Goal: Task Accomplishment & Management: Use online tool/utility

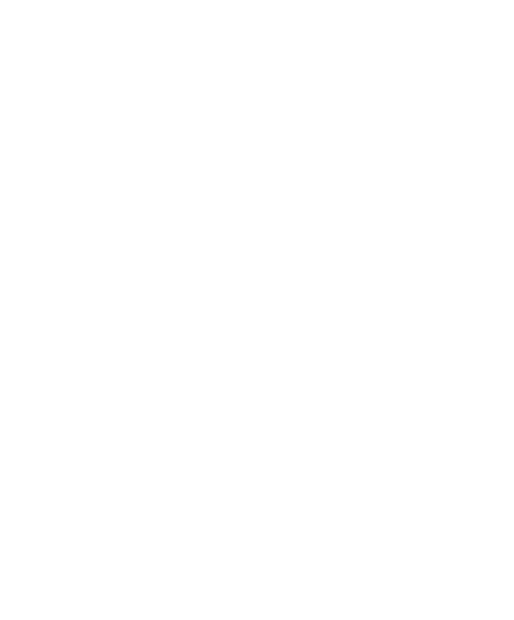
scroll to position [41, 0]
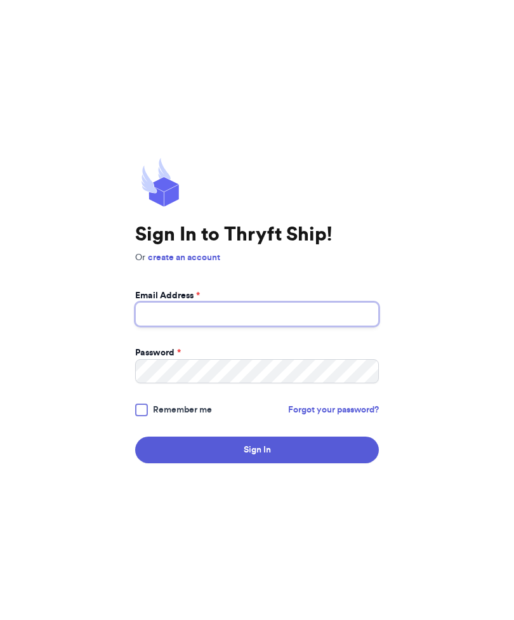
click at [290, 326] on input "Email Address *" at bounding box center [257, 314] width 244 height 24
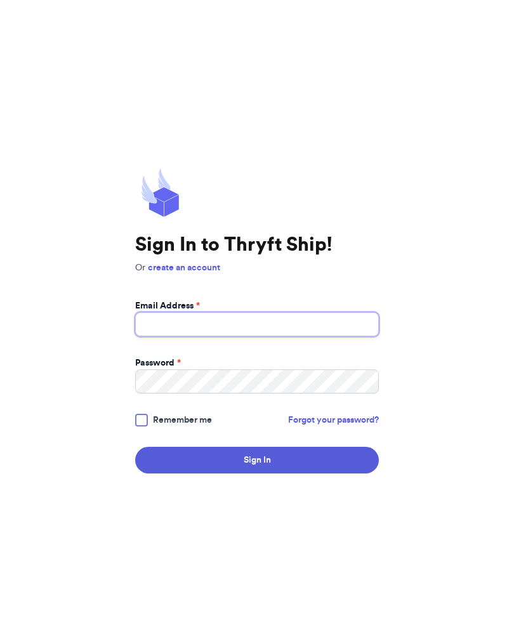
click at [328, 336] on input "Email Address *" at bounding box center [257, 324] width 244 height 24
click at [293, 336] on input "Email Address *" at bounding box center [257, 324] width 244 height 24
click at [315, 328] on input "Email Address *" at bounding box center [257, 324] width 244 height 24
type input "[EMAIL_ADDRESS][DOMAIN_NAME]"
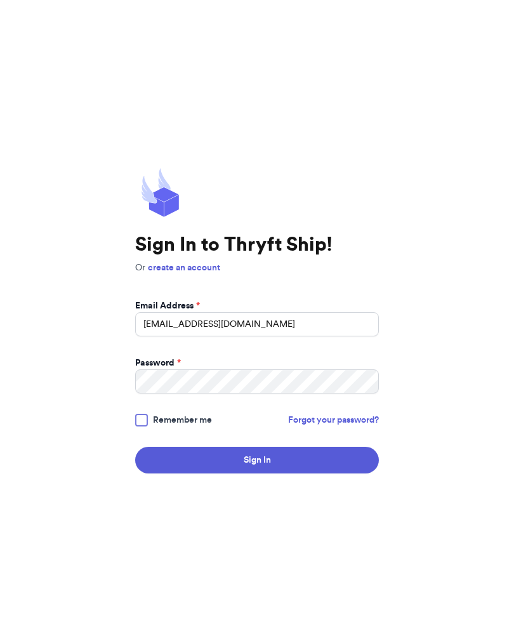
click at [279, 470] on button "Sign In" at bounding box center [257, 460] width 244 height 27
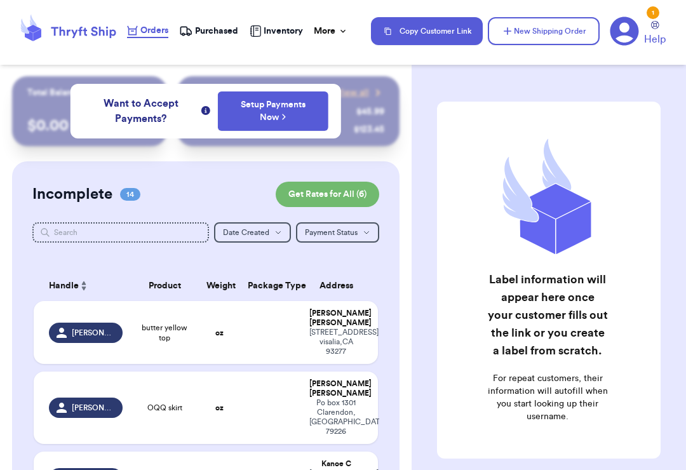
click at [323, 342] on div "3119 w rialto ave visalia , CA 93277" at bounding box center [335, 342] width 53 height 29
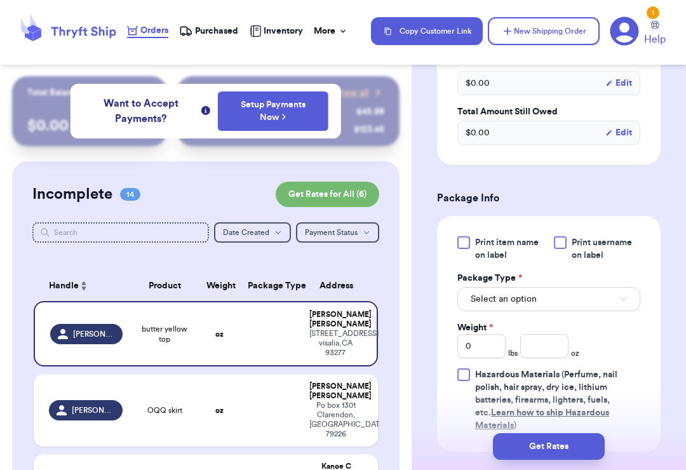
scroll to position [460, 0]
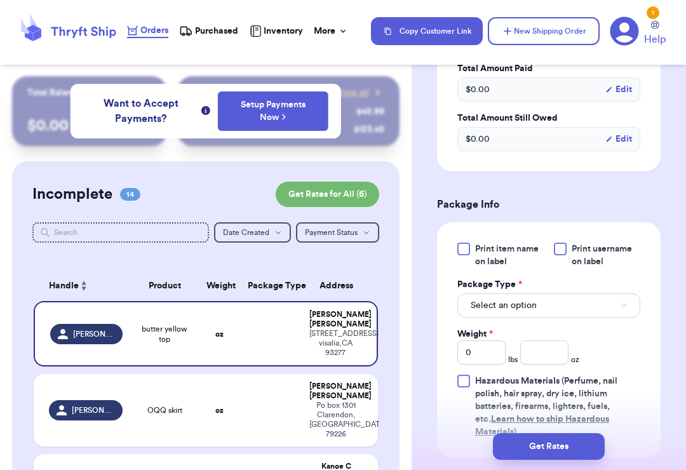
click at [514, 293] on button "Select an option" at bounding box center [548, 305] width 183 height 24
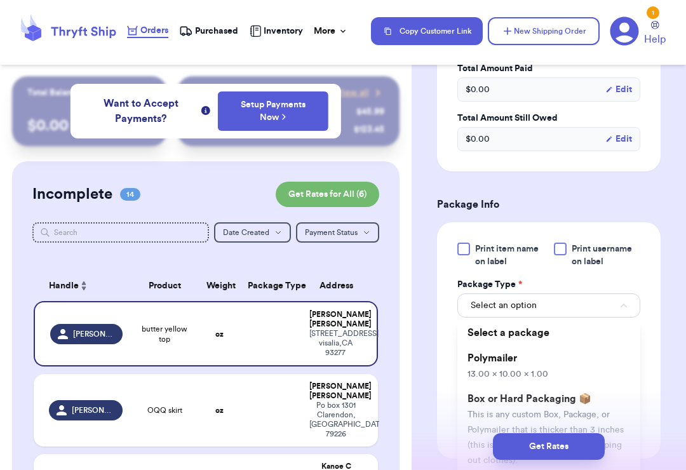
click at [514, 345] on li "Polymailer 13.00 x 10.00 x 1.00" at bounding box center [548, 365] width 183 height 41
type input "13"
type input "10"
type input "1"
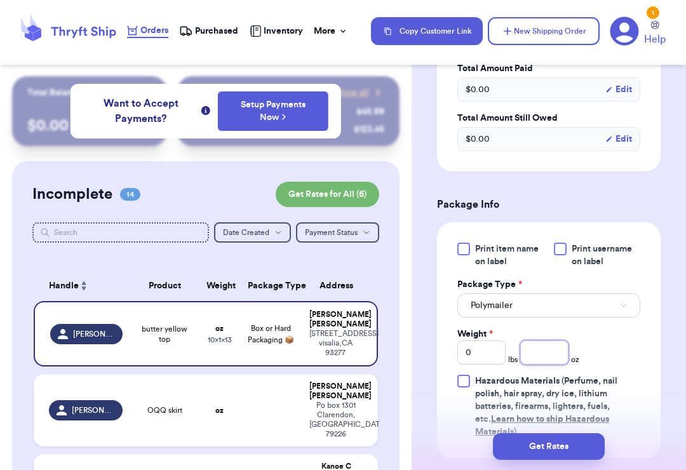
click at [514, 340] on input "number" at bounding box center [544, 352] width 48 height 24
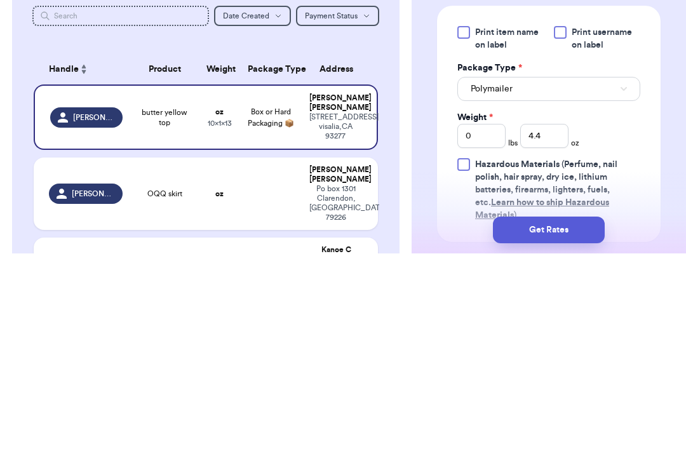
scroll to position [20, 0]
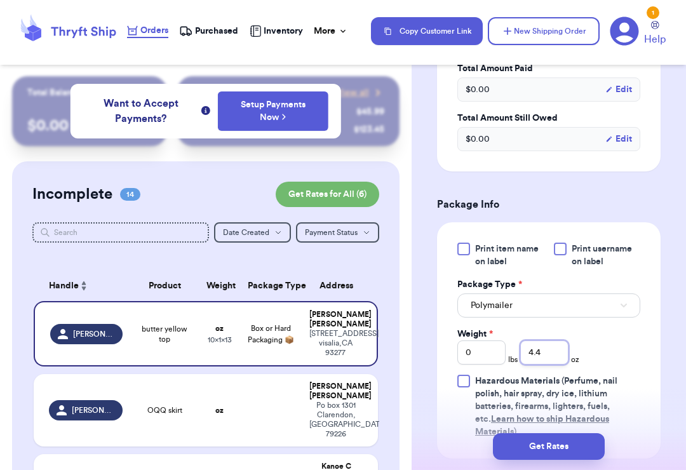
type input "4.4"
click at [514, 444] on button "Get Rates" at bounding box center [549, 446] width 112 height 27
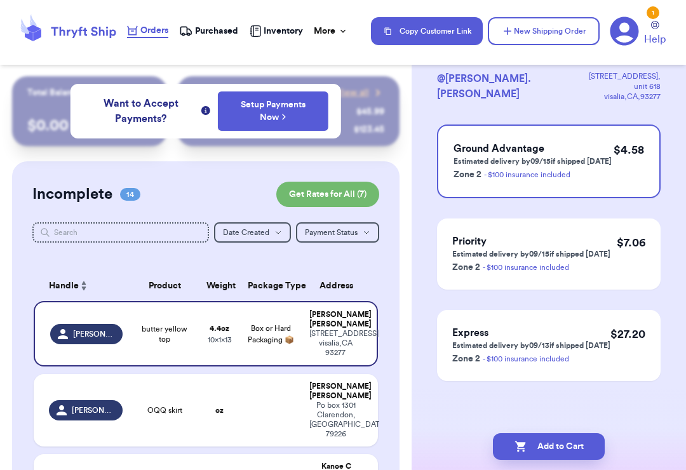
scroll to position [0, 0]
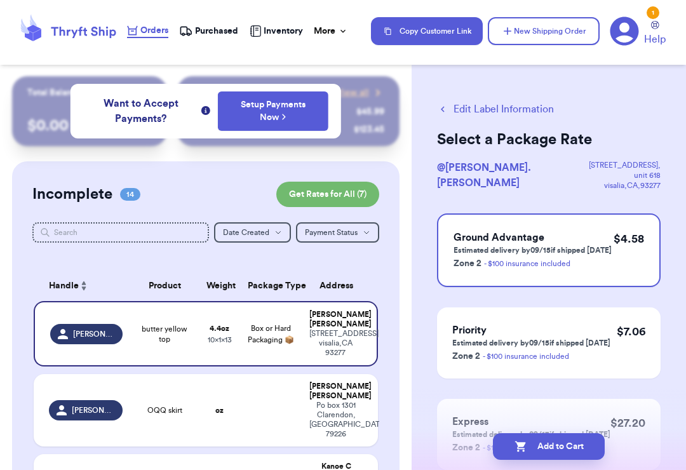
click at [514, 260] on div "Ground Advantage Estimated delivery by 09/15 if shipped today Zone 2 - $100 ins…" at bounding box center [548, 250] width 223 height 74
click at [514, 446] on button "Add to Cart" at bounding box center [549, 446] width 112 height 27
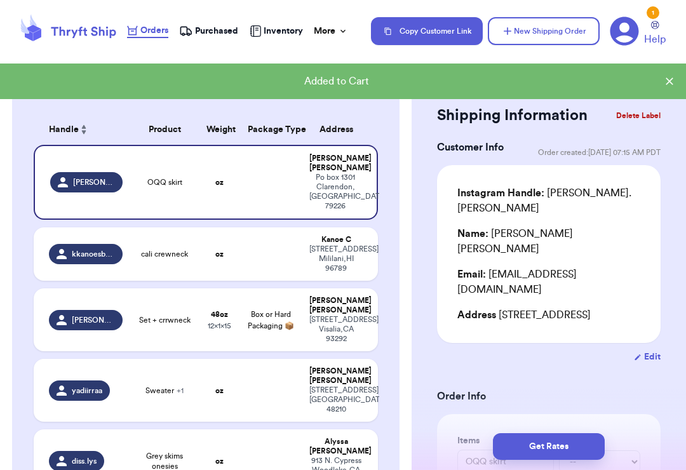
scroll to position [157, 0]
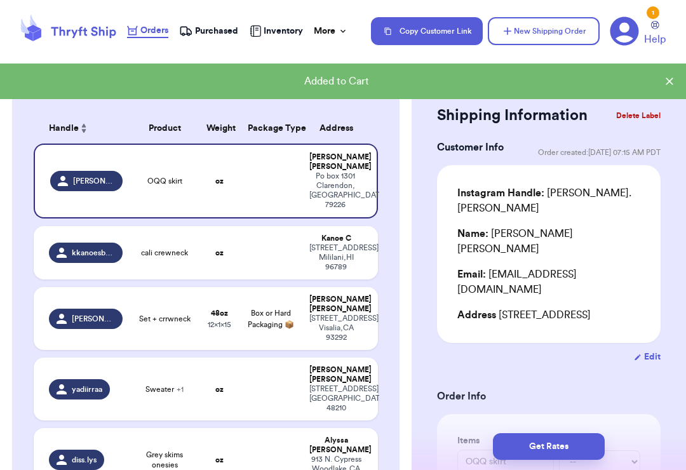
click at [343, 314] on div "620 S. Grand St Visalia , CA 93292" at bounding box center [335, 328] width 53 height 29
type input "Set + crrwneck"
type input "3"
type input "0"
type input "15"
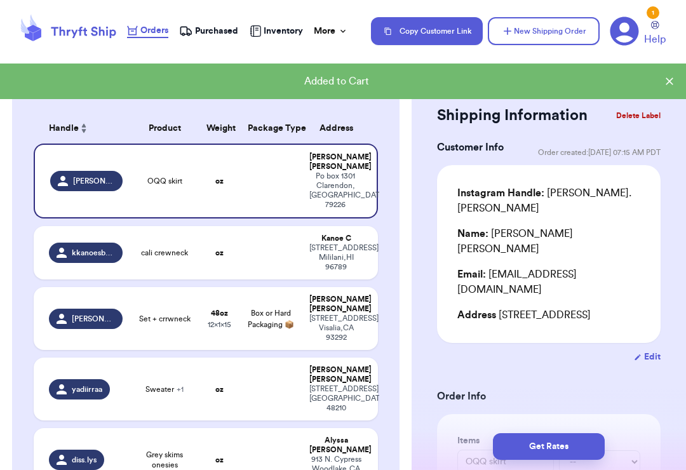
type input "12"
type input "1"
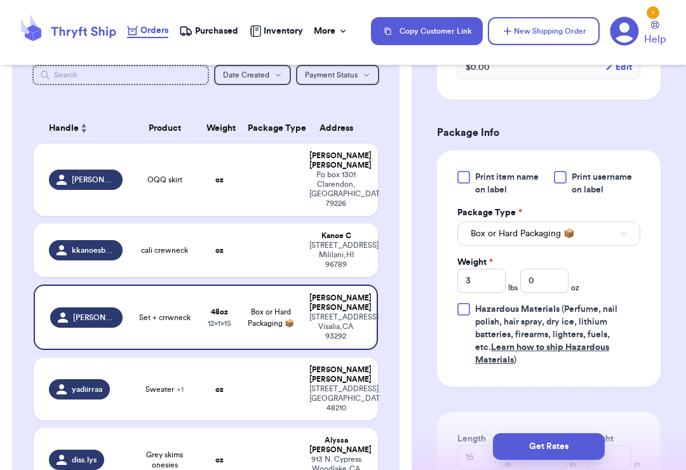
scroll to position [516, 0]
click at [484, 288] on input "3" at bounding box center [481, 281] width 48 height 24
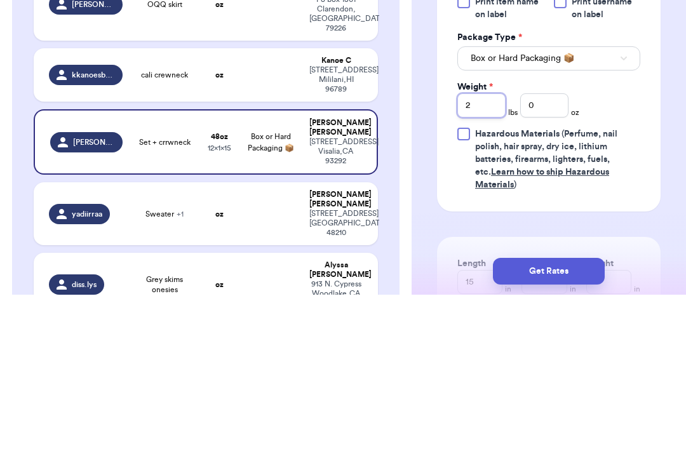
type input "2"
click at [514, 269] on input "0" at bounding box center [544, 281] width 48 height 24
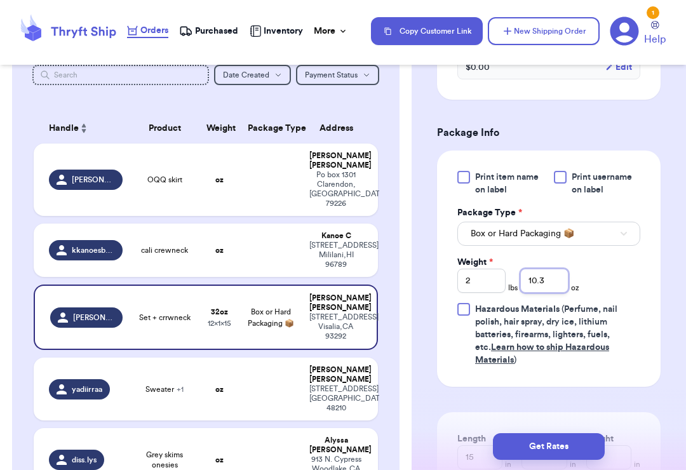
type input "10.3"
click at [514, 444] on button "Get Rates" at bounding box center [549, 446] width 112 height 27
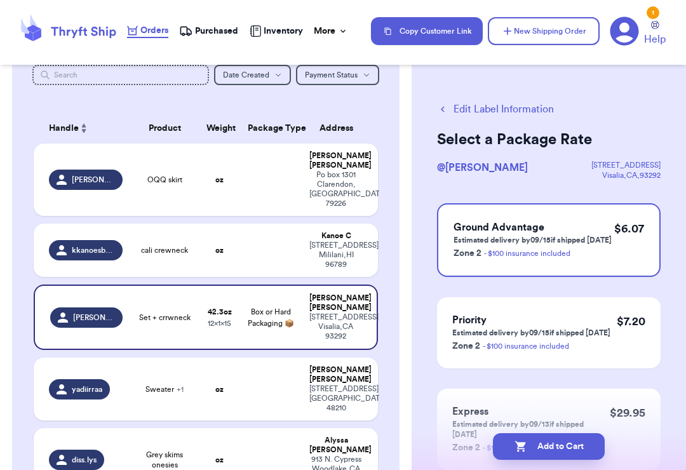
click at [514, 252] on div "$ 6.07" at bounding box center [629, 240] width 30 height 41
click at [514, 445] on button "Add to Cart" at bounding box center [549, 446] width 112 height 27
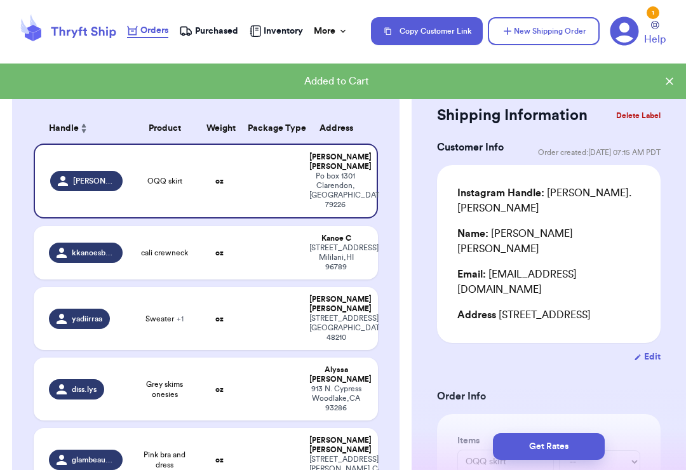
click at [344, 384] on div "913 N. Cypress Woodlake , CA 93286" at bounding box center [335, 398] width 53 height 29
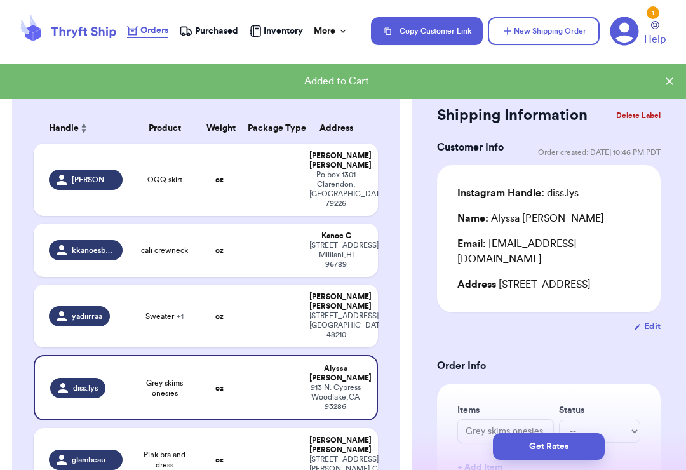
type input "Grey skims onesies"
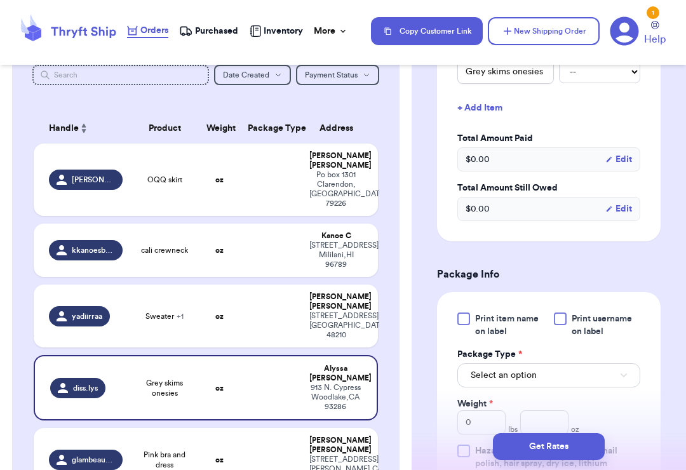
scroll to position [370, 0]
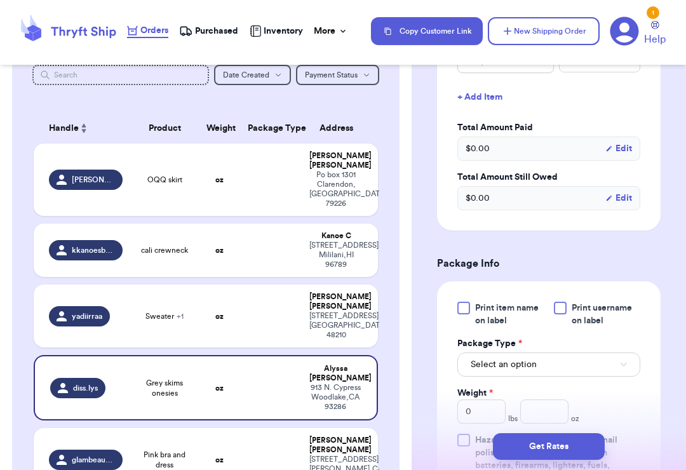
click at [514, 373] on button "Select an option" at bounding box center [548, 364] width 183 height 24
click at [514, 416] on li "Polymailer 13.00 x 10.00 x 1.00" at bounding box center [548, 424] width 183 height 41
type input "13"
type input "10"
type input "1"
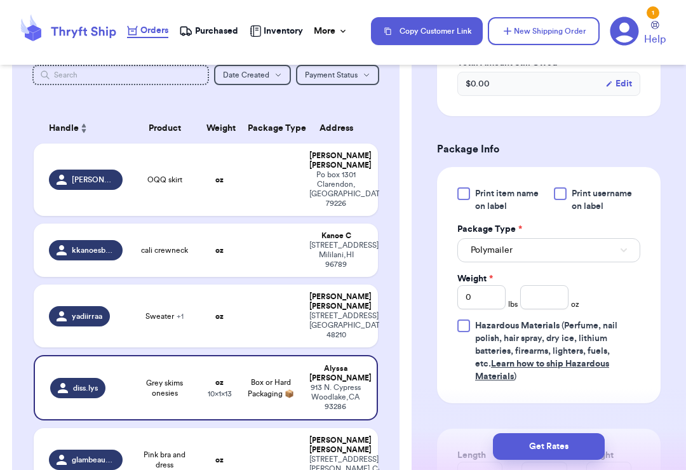
scroll to position [482, 0]
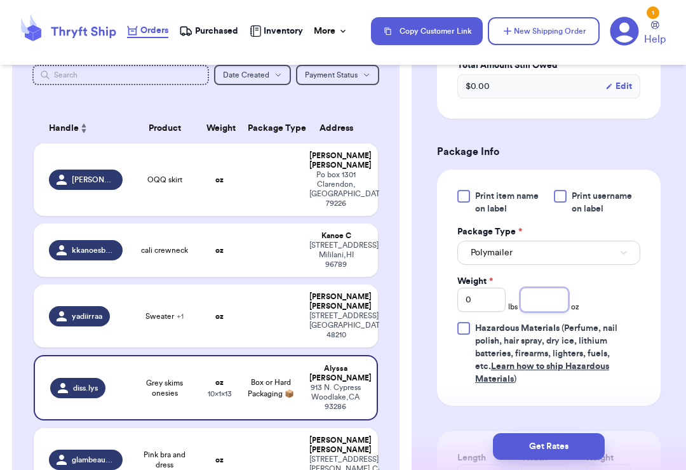
click at [514, 303] on input "number" at bounding box center [544, 300] width 48 height 24
type input "2.3"
click at [514, 449] on button "Get Rates" at bounding box center [549, 446] width 112 height 27
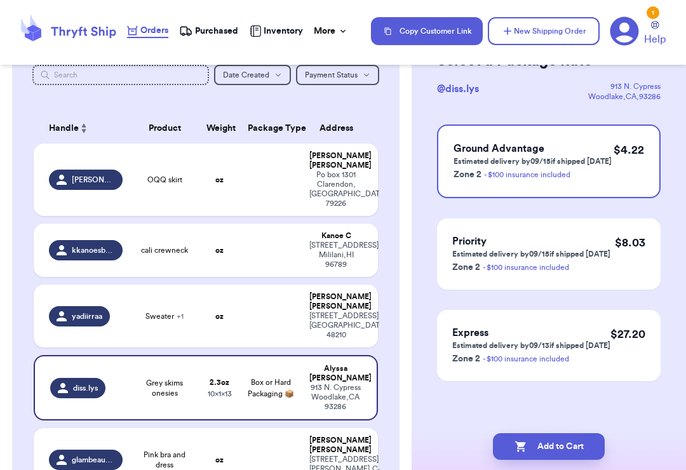
scroll to position [0, 0]
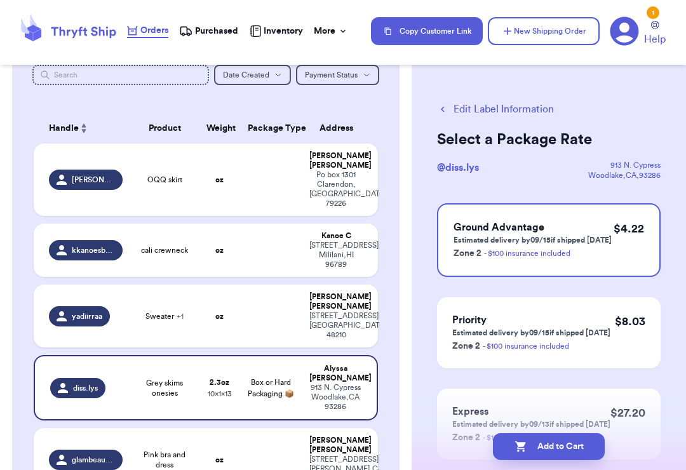
click at [514, 242] on div "$ 4.22" at bounding box center [628, 240] width 30 height 41
click at [514, 445] on button "Add to Cart" at bounding box center [549, 446] width 112 height 27
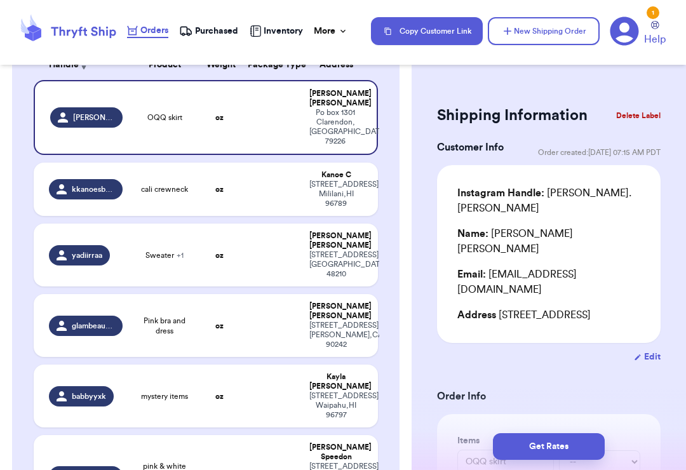
scroll to position [207, 0]
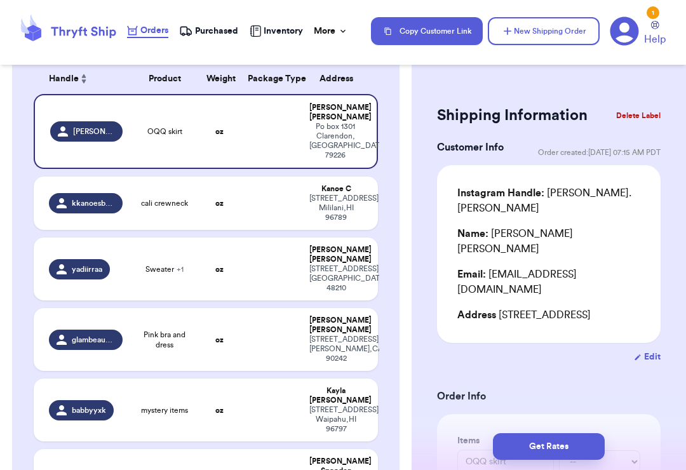
click at [351, 122] on div "Po box 1301 Clarendon , TX 79226" at bounding box center [334, 141] width 51 height 38
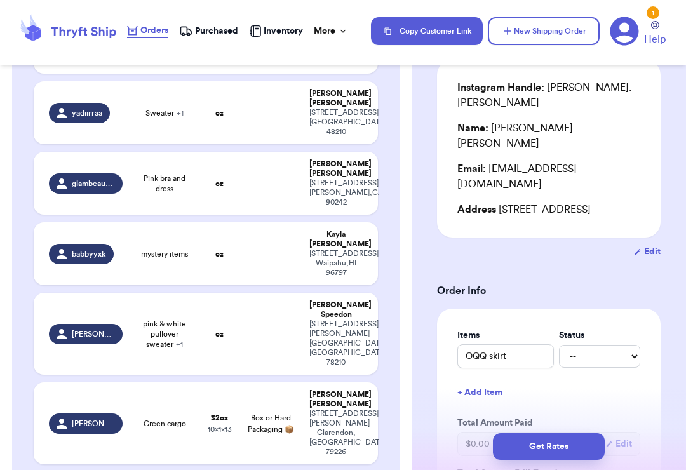
scroll to position [123, 0]
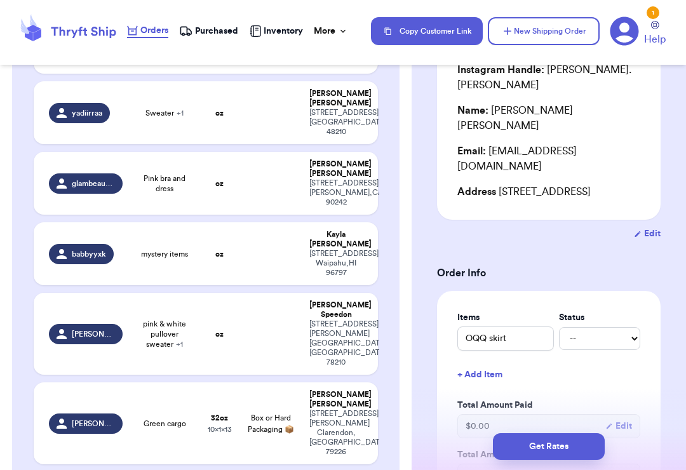
click at [486, 361] on button "+ Add Item" at bounding box center [548, 375] width 193 height 28
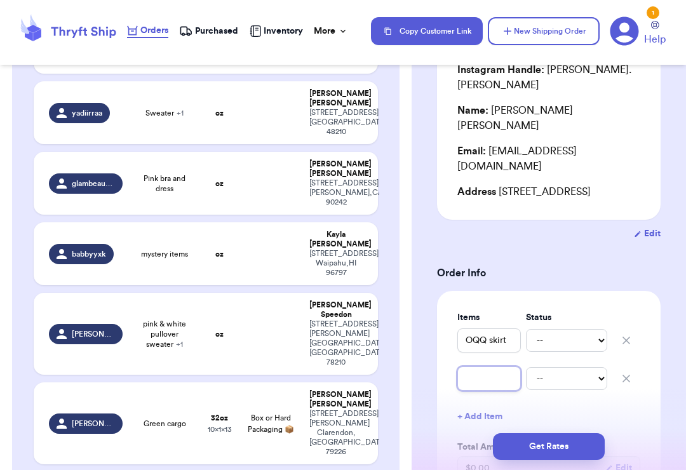
click at [495, 366] on input "text" at bounding box center [488, 378] width 63 height 24
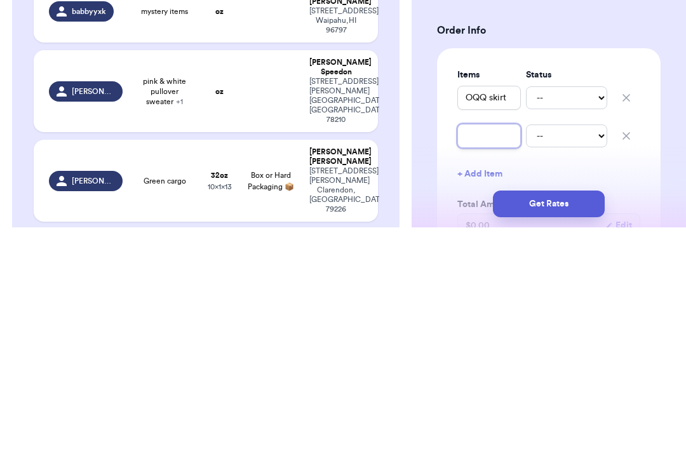
type input "G"
type input "Gr"
type input "Gre"
type input "Gree"
type input "Green"
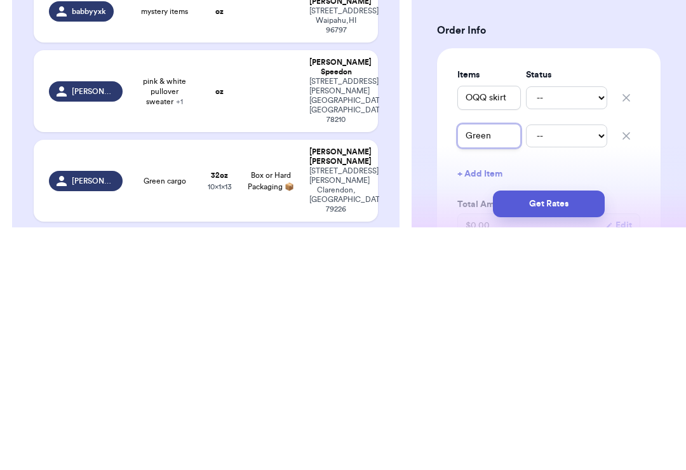
type input "Green"
type input "Green c"
type input "Green ca"
type input "Green car"
type input "Green carg"
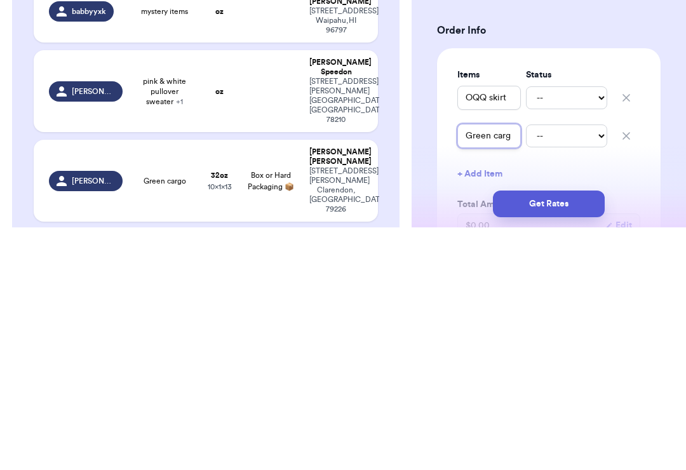
type input "Green cargo"
type input "Green cargos"
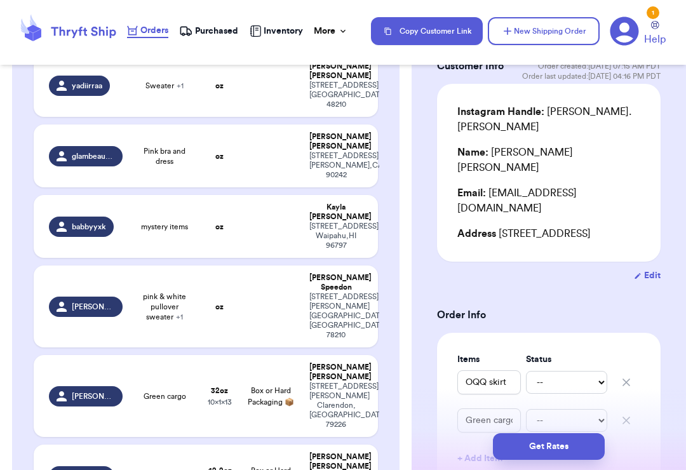
scroll to position [394, 0]
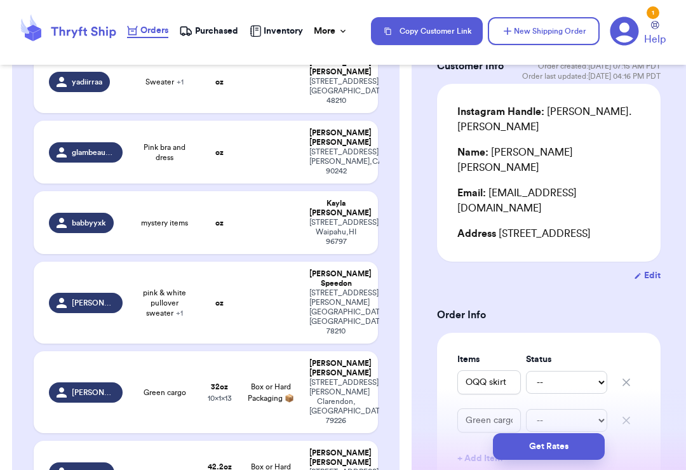
click at [279, 383] on span "Box or Hard Packaging 📦" at bounding box center [271, 392] width 46 height 19
type input "Green cargo"
type input "2"
type input "0"
type input "13"
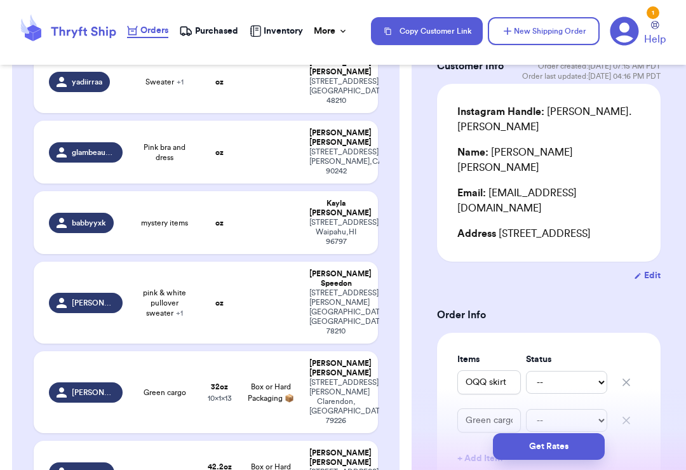
type input "10"
type input "1"
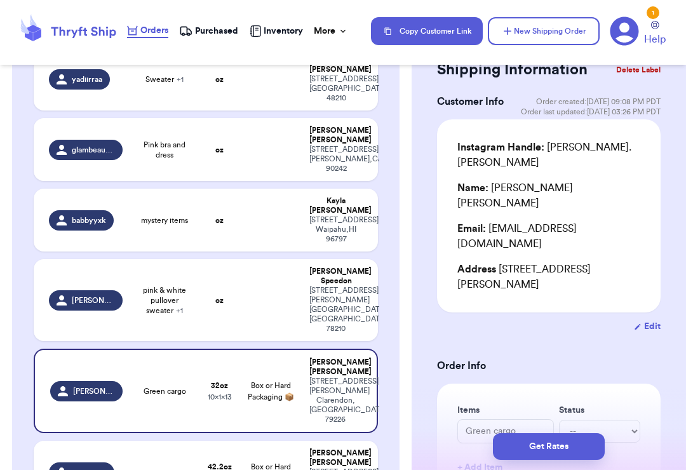
scroll to position [30, 0]
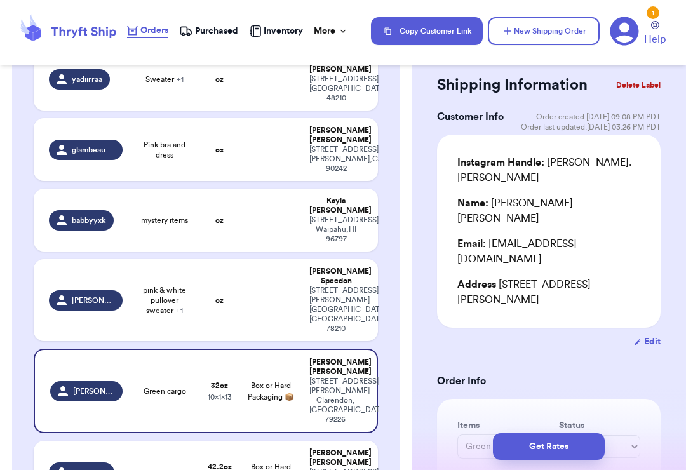
click at [514, 93] on button "Delete Label" at bounding box center [638, 85] width 55 height 28
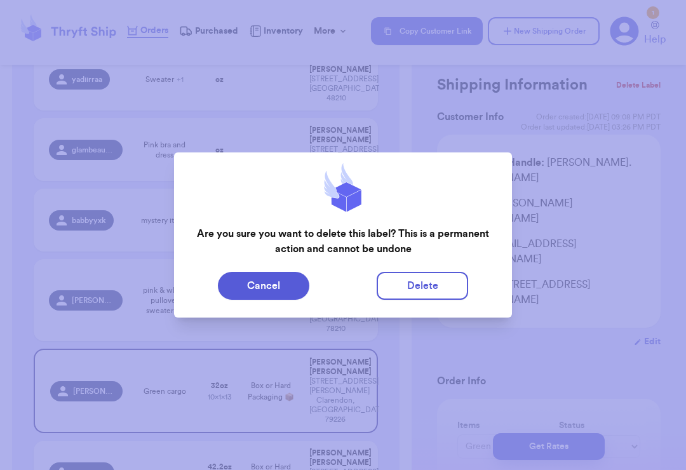
click at [447, 286] on button "Delete" at bounding box center [421, 286] width 91 height 28
type input "OQQ skirt"
type input "0"
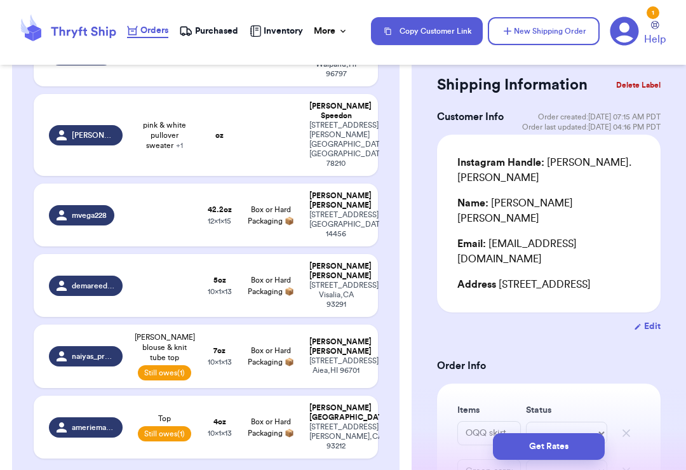
scroll to position [562, 0]
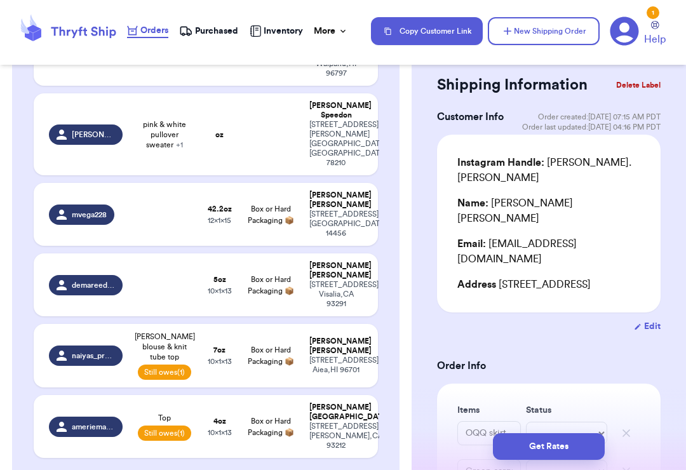
click at [350, 210] on div "2044 solstice lane Geneva ny 14456 Geneva , NY 14456" at bounding box center [335, 224] width 53 height 29
type input "2"
type input "10.200000000000003"
type input "15"
type input "12"
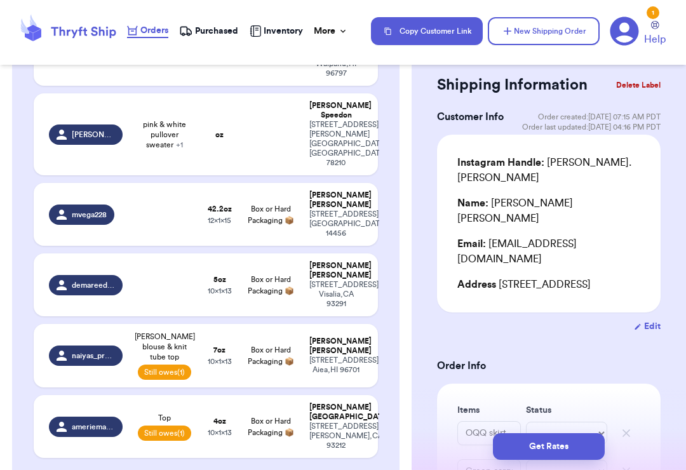
type input "1"
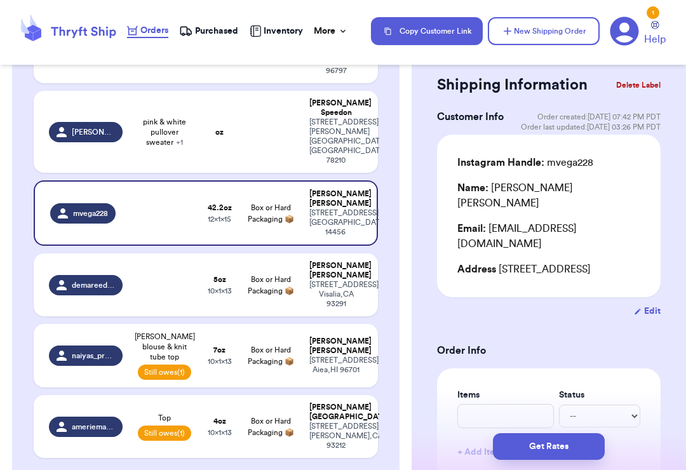
click at [514, 36] on button "New Shipping Order" at bounding box center [544, 31] width 112 height 28
type input "0"
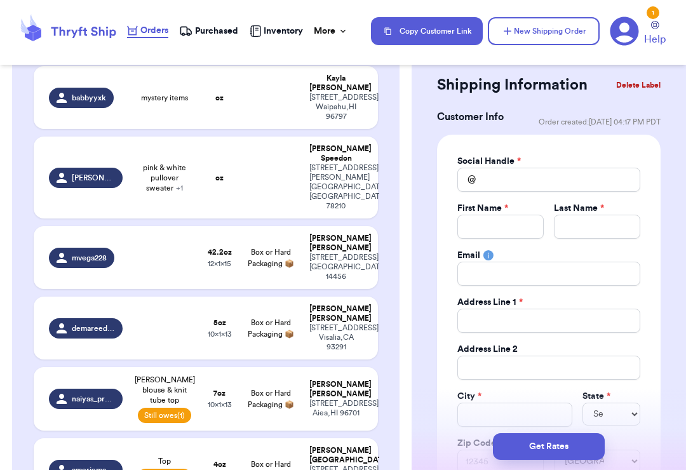
scroll to position [0, 0]
click at [514, 190] on input "Total Amount Paid" at bounding box center [548, 180] width 183 height 24
type input "N"
type input "Na"
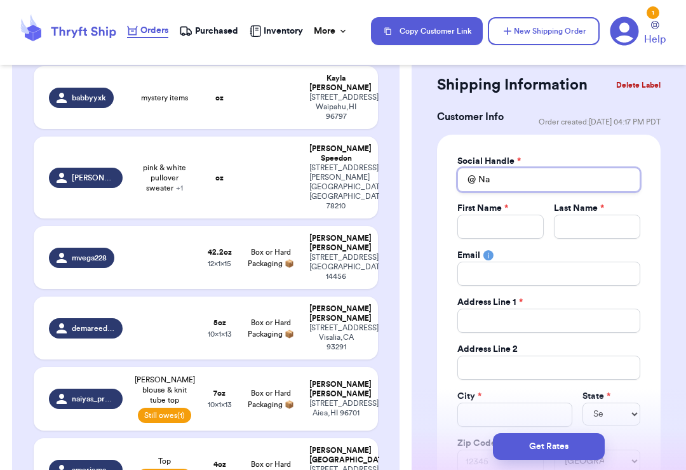
type input "Nay"
type input "Naye"
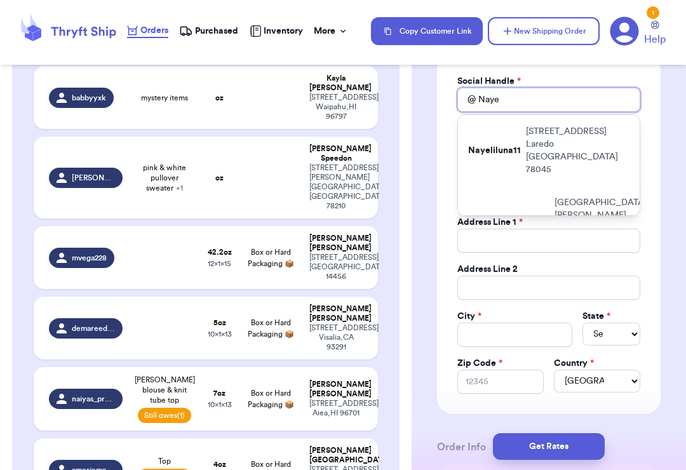
scroll to position [114, 0]
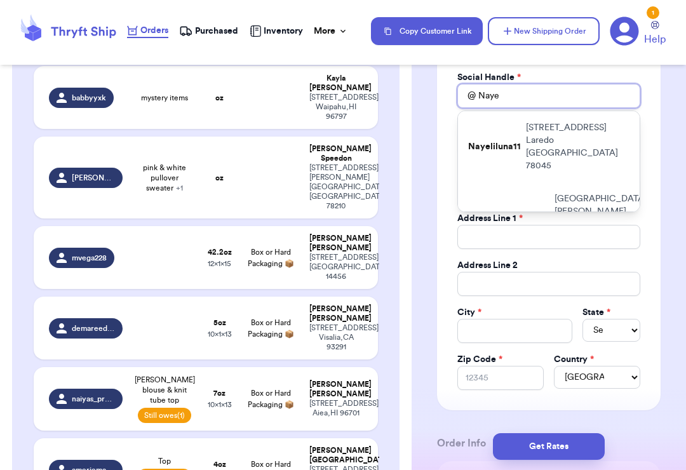
type input "Naye"
click at [514, 140] on p "205 Sunset Acres Rd Laredo TX 78045" at bounding box center [577, 146] width 103 height 51
type input "Nayeliluna11"
type input "Nayeli"
type input "M"
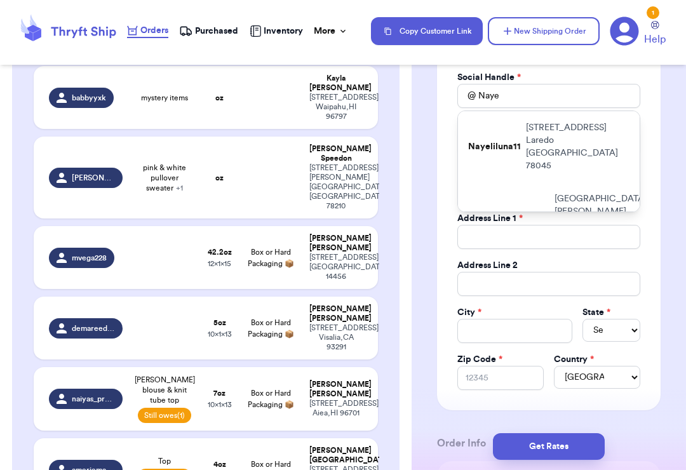
type input "205 Sunset Acres Rd"
type input "Laredo"
select select "TX"
type input "78045"
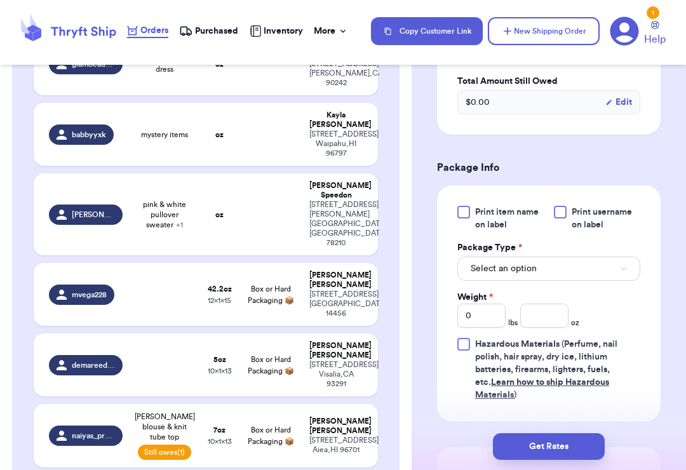
scroll to position [677, 0]
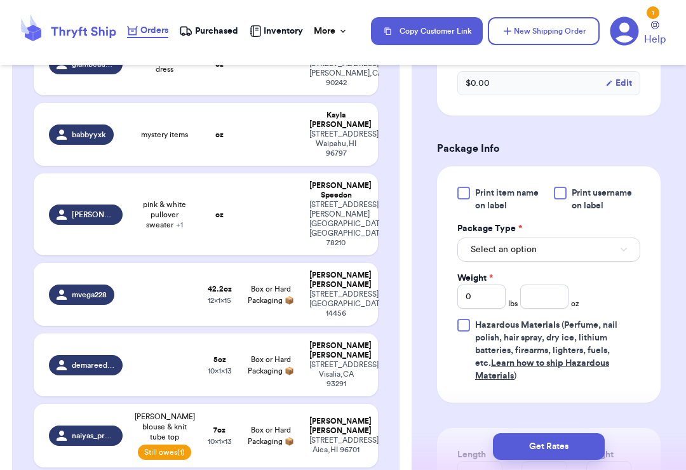
click at [514, 253] on button "Select an option" at bounding box center [548, 249] width 183 height 24
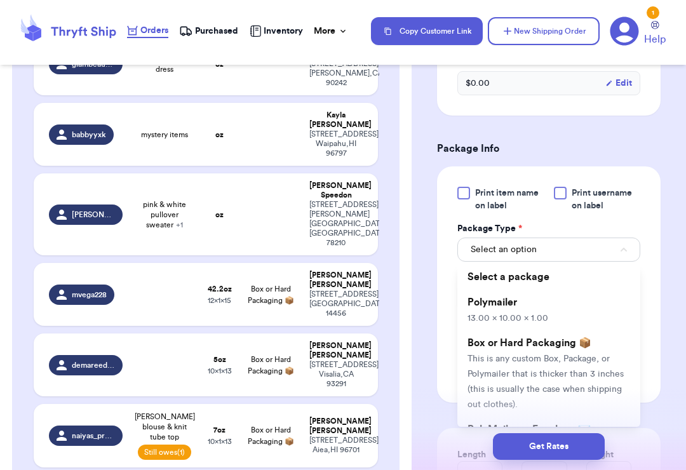
click at [514, 305] on li "Polymailer 13.00 x 10.00 x 1.00" at bounding box center [548, 309] width 183 height 41
type input "13"
type input "10"
type input "1"
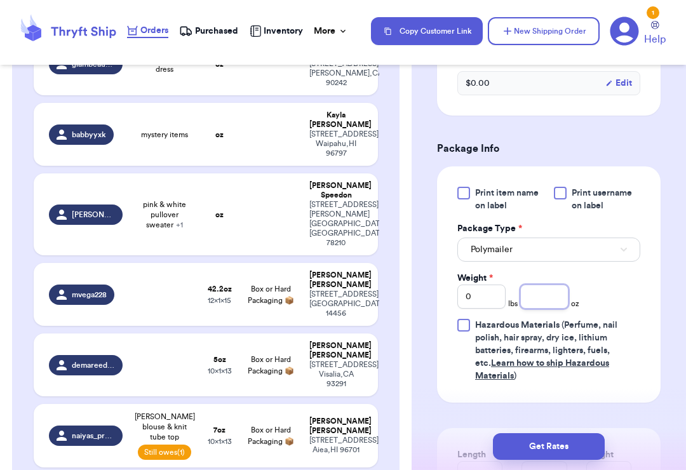
click at [514, 303] on input "number" at bounding box center [544, 296] width 48 height 24
type input "7"
click at [514, 444] on button "Get Rates" at bounding box center [549, 446] width 112 height 27
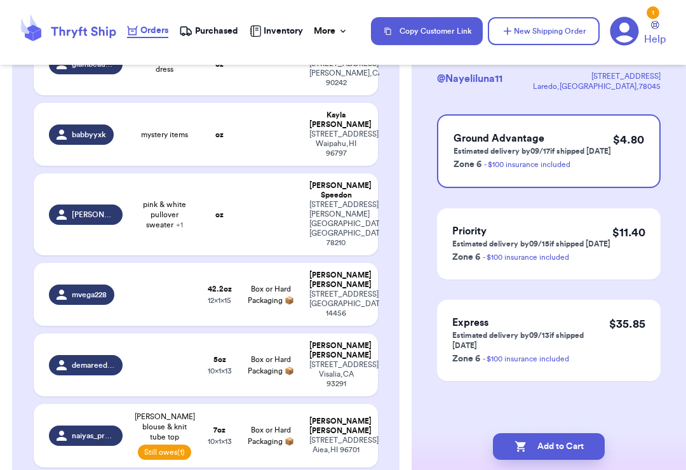
scroll to position [0, 0]
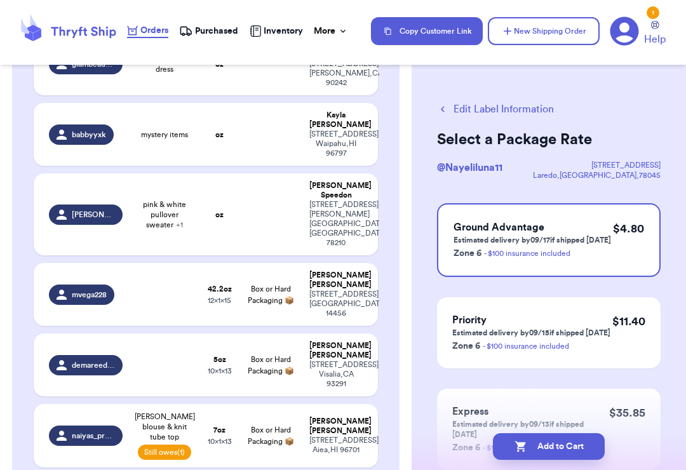
click at [514, 253] on div "$ 4.80" at bounding box center [628, 240] width 31 height 41
click at [514, 451] on button "Add to Cart" at bounding box center [549, 446] width 112 height 27
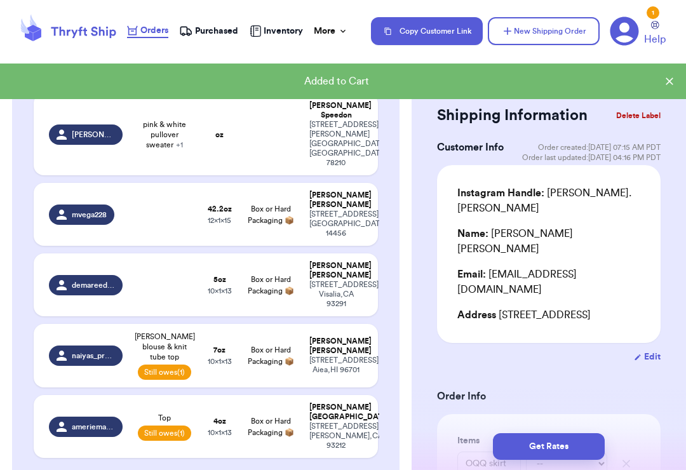
click at [514, 36] on button "New Shipping Order" at bounding box center [544, 31] width 112 height 28
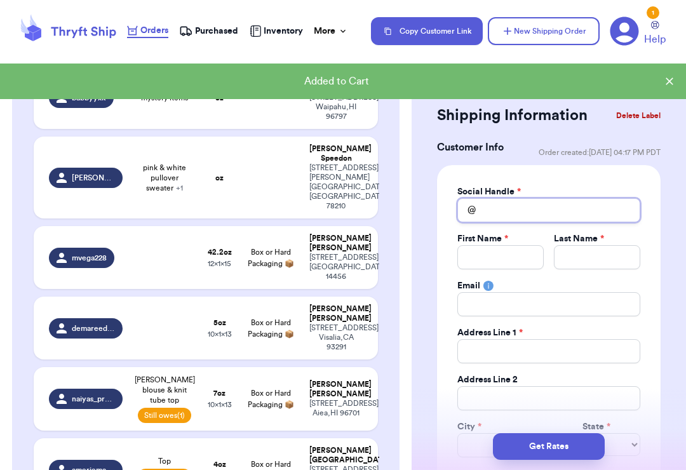
click at [514, 221] on input "Total Amount Paid" at bounding box center [548, 210] width 183 height 24
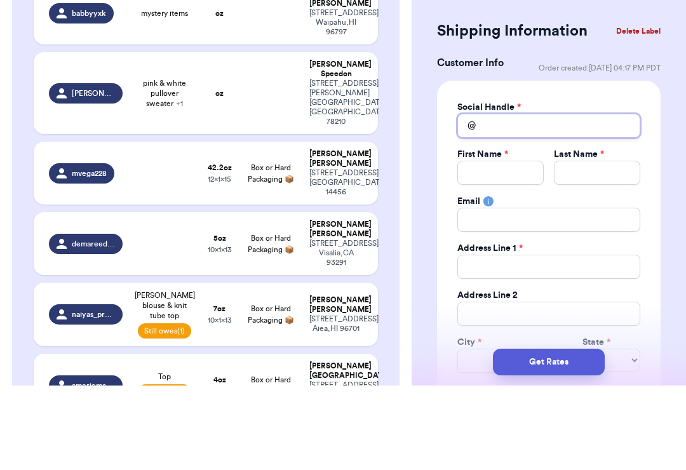
type input "L"
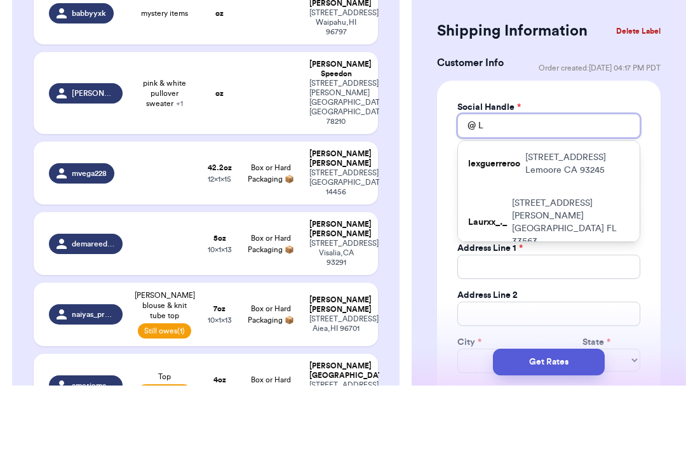
type input "La"
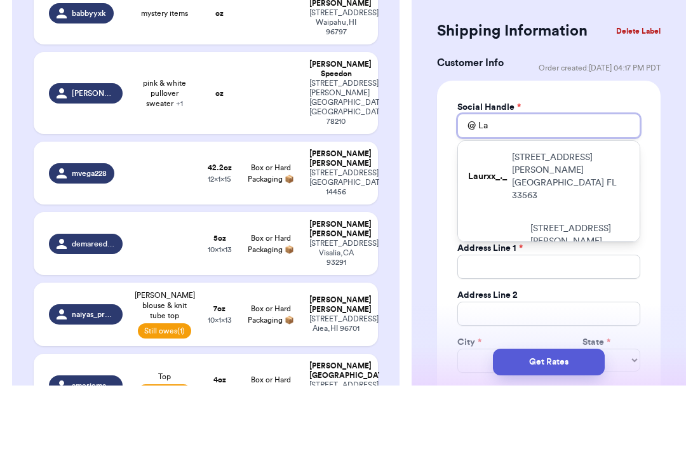
type input "Las"
type input "Lash"
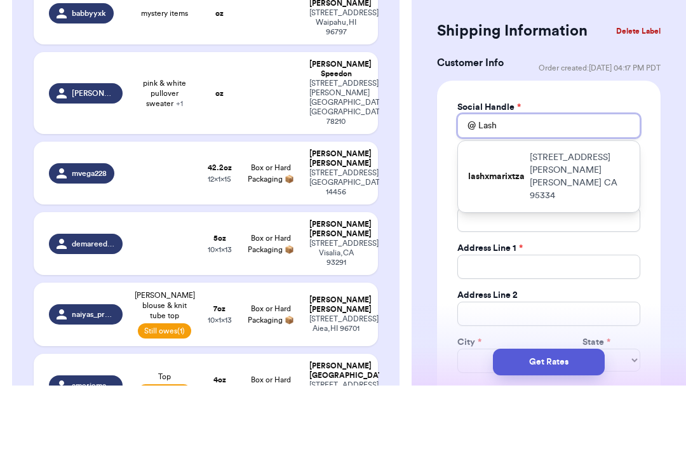
type input "Lash"
click at [514, 236] on p "1515 Vieira st Livingston CA 95334" at bounding box center [579, 261] width 100 height 51
type input "lashxmarixtza"
type input "Marixtza"
type input "Aguilar"
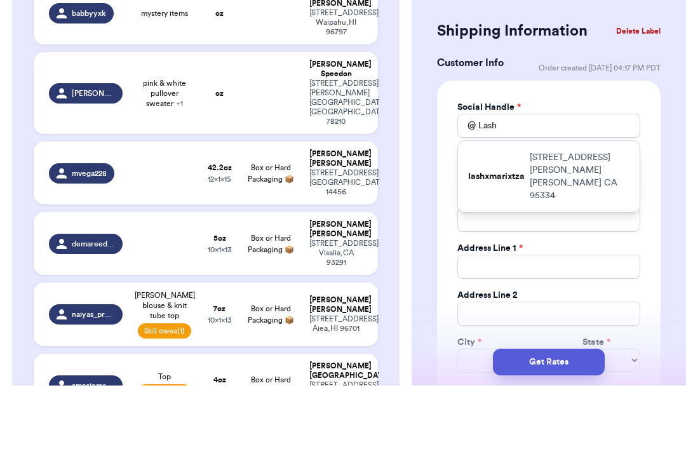
type input "marixtza2002@gmail.com"
type input "1515 Vieira st"
type input "Livingston"
select select "CA"
type input "95334"
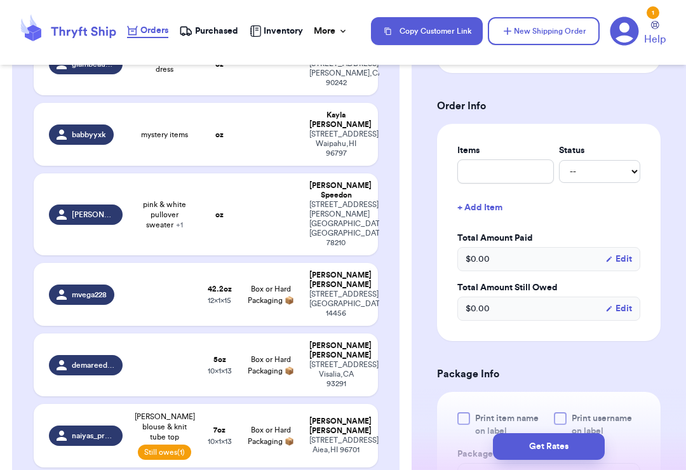
scroll to position [452, 0]
click at [514, 172] on input "text" at bounding box center [505, 171] width 96 height 24
type input "S"
type input "Sk"
type input "Ski"
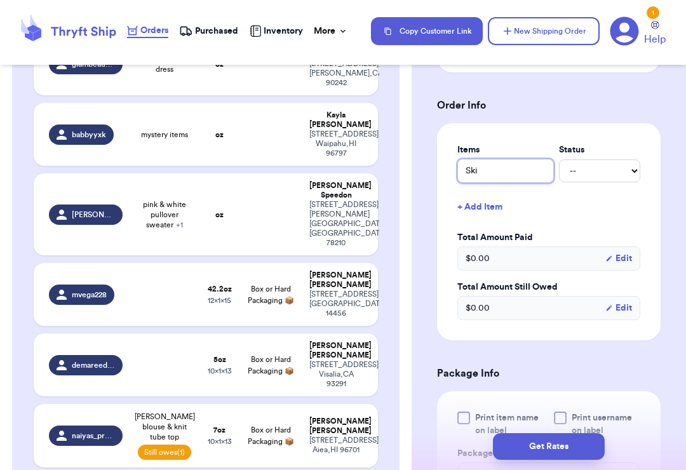
type input "Skir"
type input "Skirt"
type input "Skirt s"
type input "Skirt se"
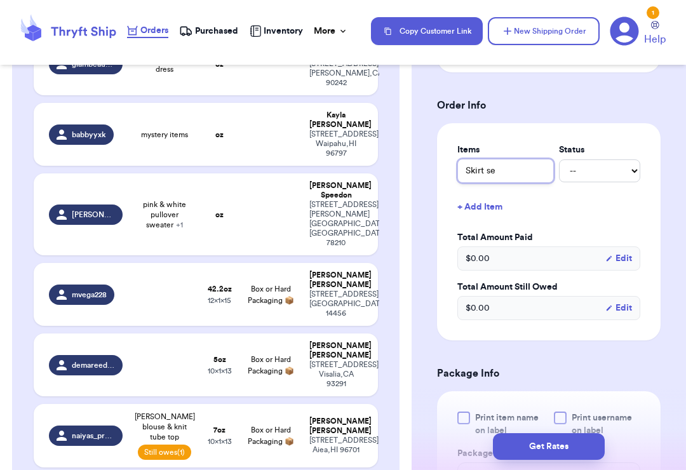
type input "Skirt set"
click at [500, 201] on button "+ Add Item" at bounding box center [548, 207] width 193 height 28
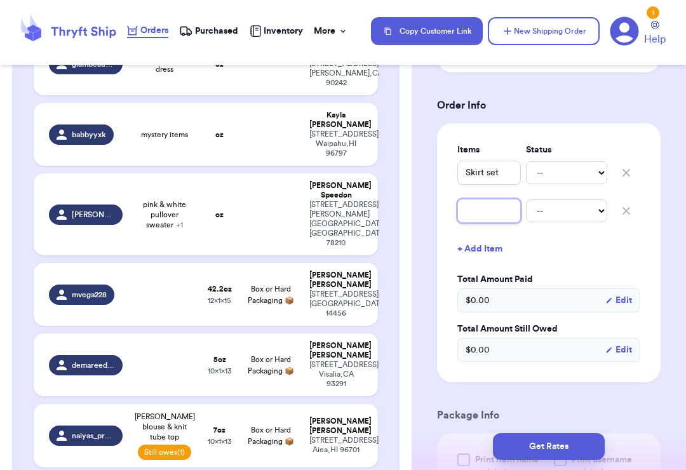
click at [496, 213] on input "text" at bounding box center [488, 211] width 63 height 24
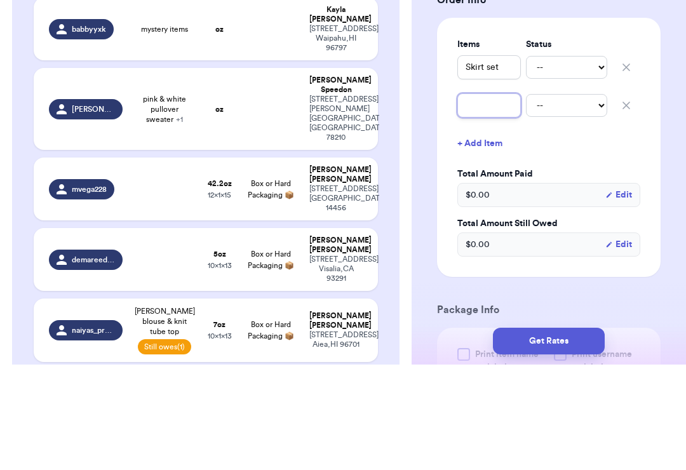
type input "L"
type input "Lo"
type input "Lon"
type input "Long"
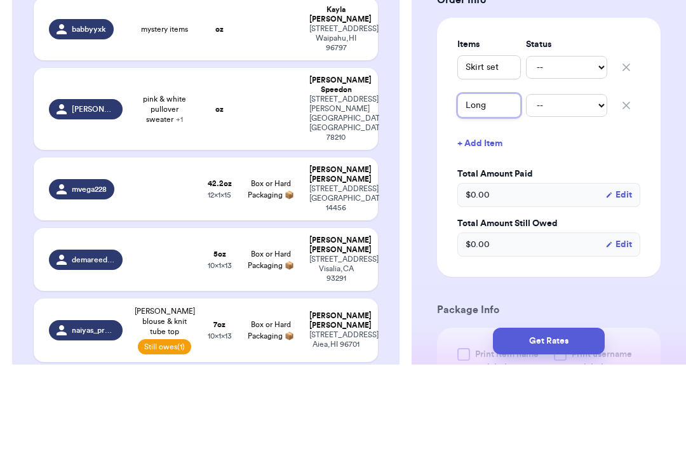
type input "Long s"
type input "Long sl"
type input "Long sle"
type input "Long slee"
type input "Long sleev"
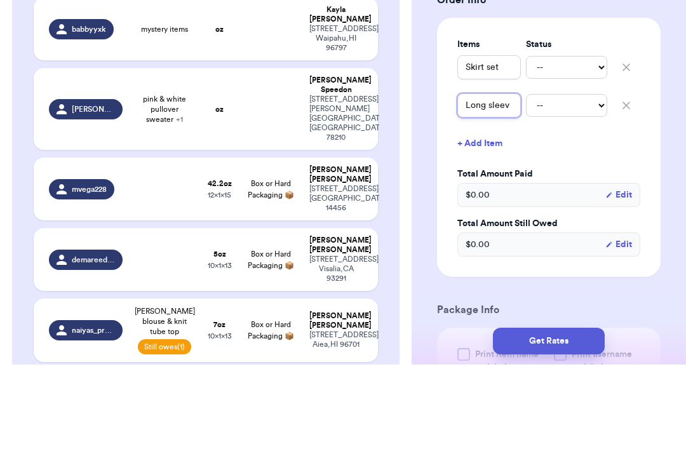
type input "Long sleeve"
click at [483, 235] on button "+ Add Item" at bounding box center [548, 249] width 193 height 28
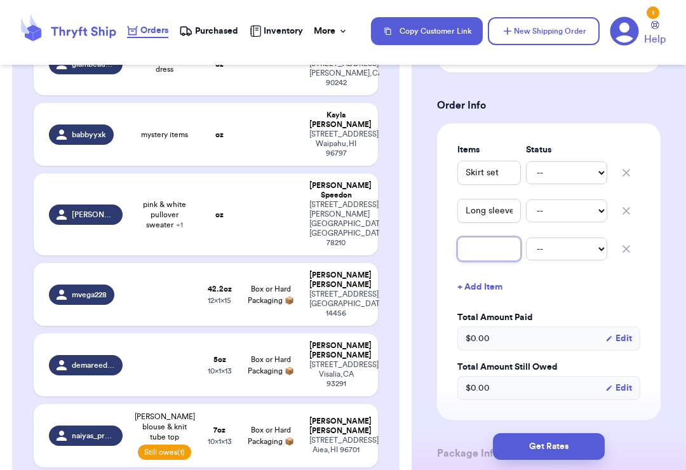
click at [500, 253] on input "text" at bounding box center [488, 249] width 63 height 24
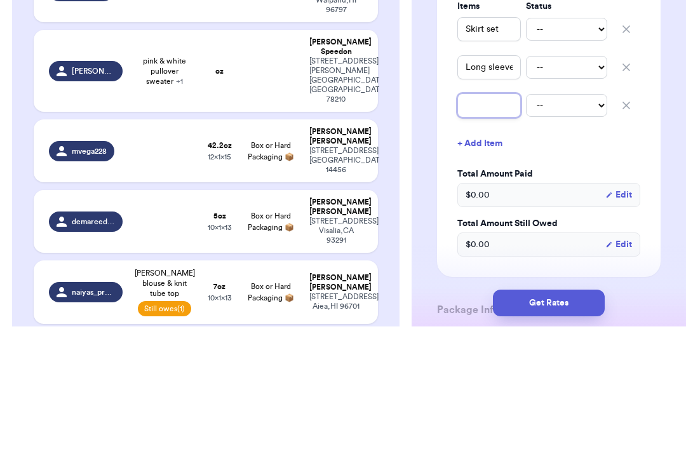
type input "P"
type input "Pi"
type input "Pin"
type input "Pink"
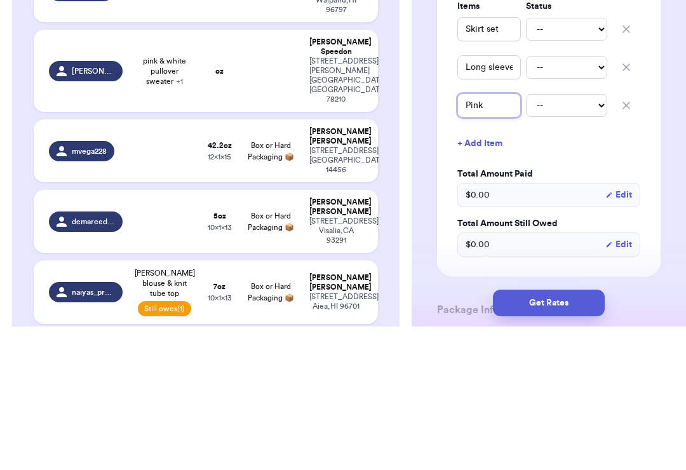
type input "Pink b"
type input "Pink bs"
type input "Pink b"
type input "Pink bo"
type input "Pink bod"
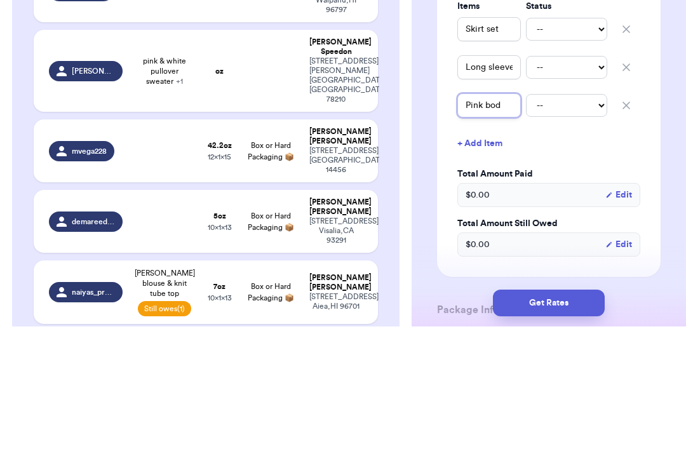
type input "Pink body"
type input "Pink bodys"
type input "Pink bodysu"
type input "Pink bodysui"
type input "Pink bodysuit"
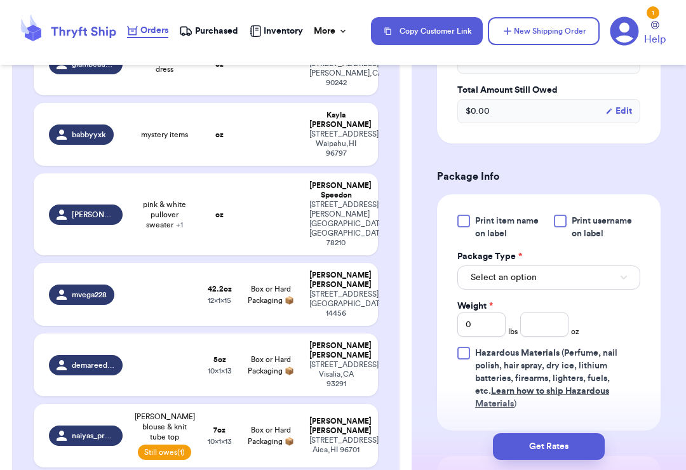
scroll to position [732, 0]
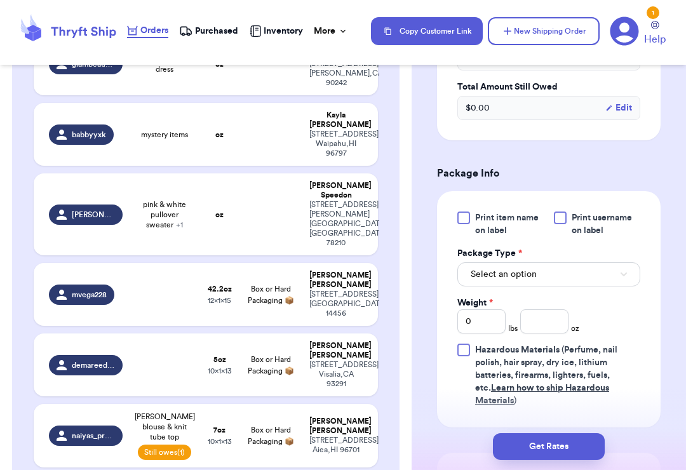
type input "Pink bodysuit"
click at [514, 285] on button "Select an option" at bounding box center [548, 274] width 183 height 24
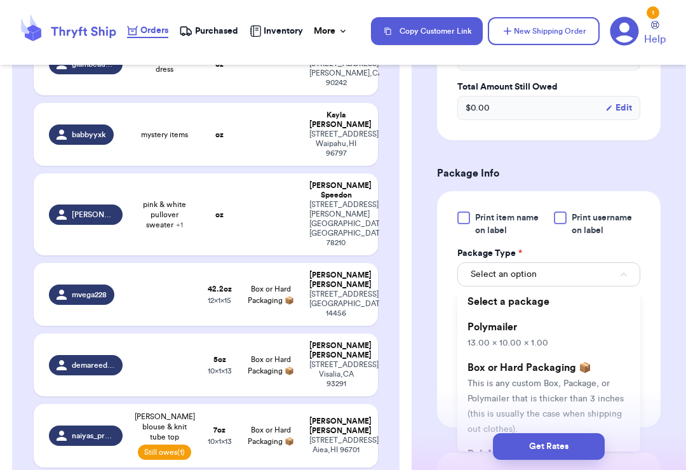
click at [514, 332] on li "Polymailer 13.00 x 10.00 x 1.00" at bounding box center [548, 334] width 183 height 41
type input "13"
type input "10"
type input "1"
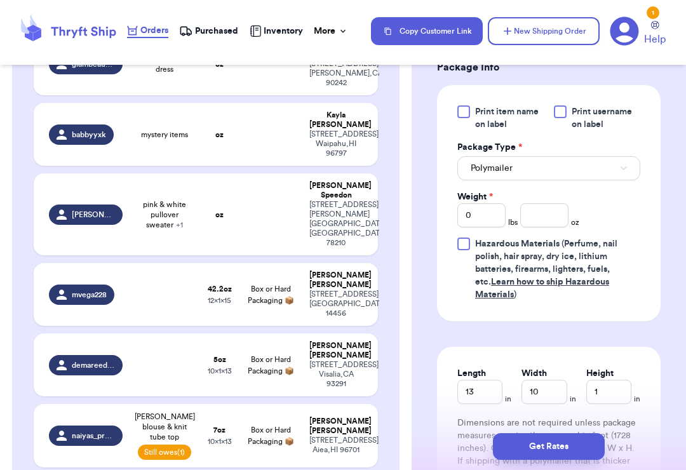
scroll to position [856, 0]
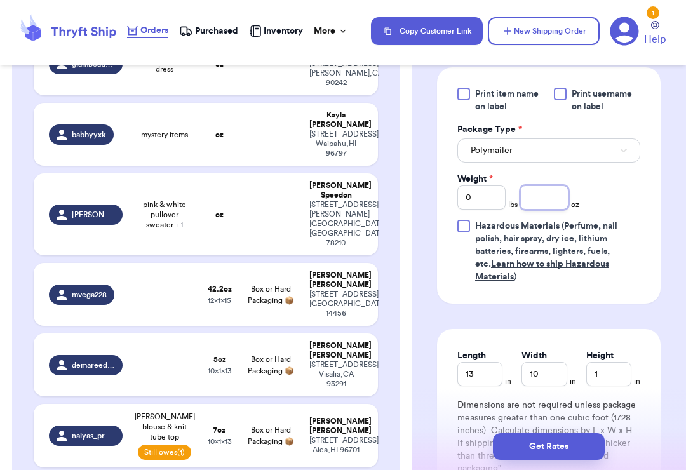
click at [514, 199] on input "number" at bounding box center [544, 197] width 48 height 24
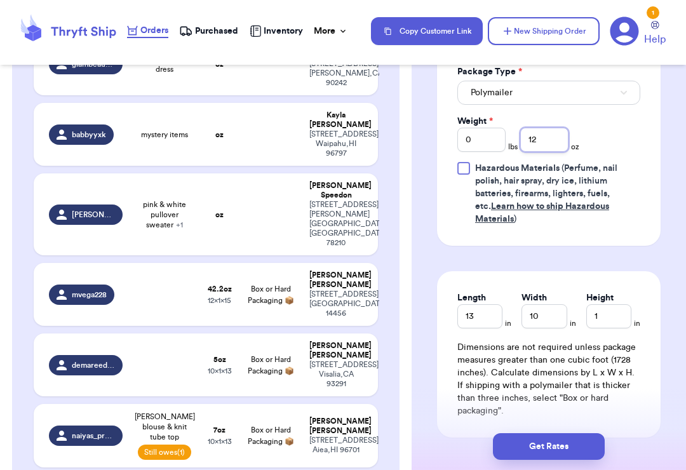
type input "12"
click at [514, 441] on button "Get Rates" at bounding box center [549, 446] width 112 height 27
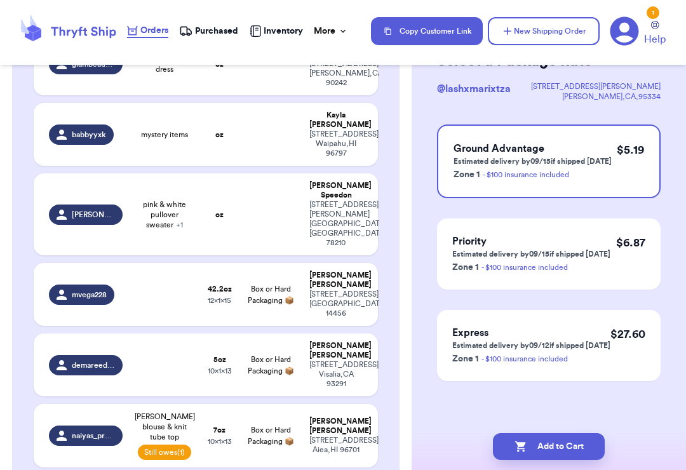
scroll to position [0, 0]
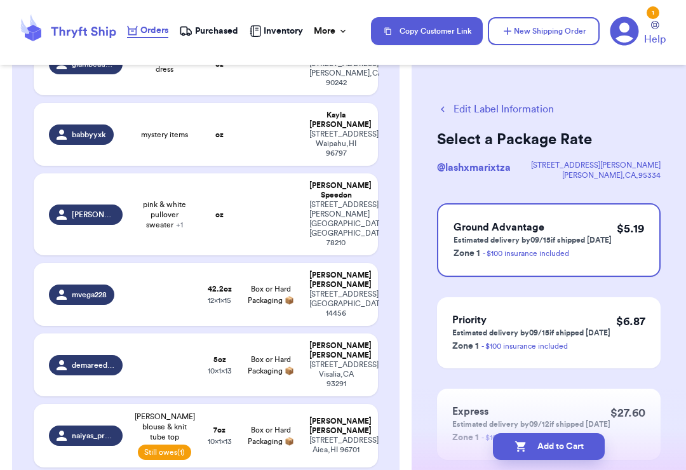
click at [514, 247] on div "$ 5.19" at bounding box center [629, 240] width 27 height 41
click at [514, 458] on button "Add to Cart" at bounding box center [549, 446] width 112 height 27
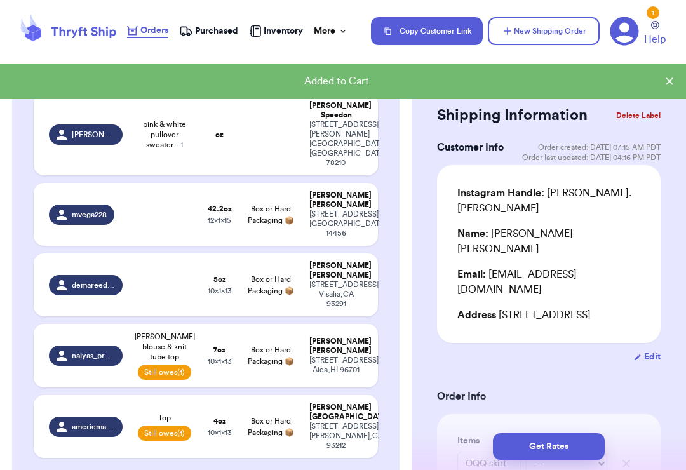
click at [514, 36] on button "New Shipping Order" at bounding box center [544, 31] width 112 height 28
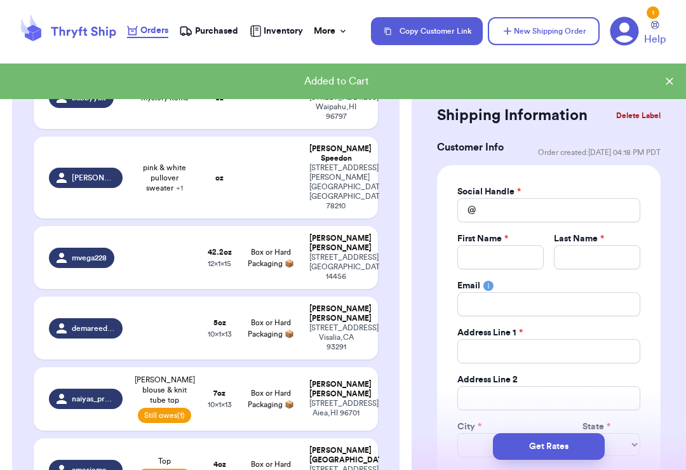
click at [514, 232] on label "Last Name *" at bounding box center [579, 238] width 50 height 13
click at [514, 234] on div "First Name *" at bounding box center [500, 238] width 86 height 13
click at [509, 222] on input "Total Amount Paid" at bounding box center [548, 210] width 183 height 24
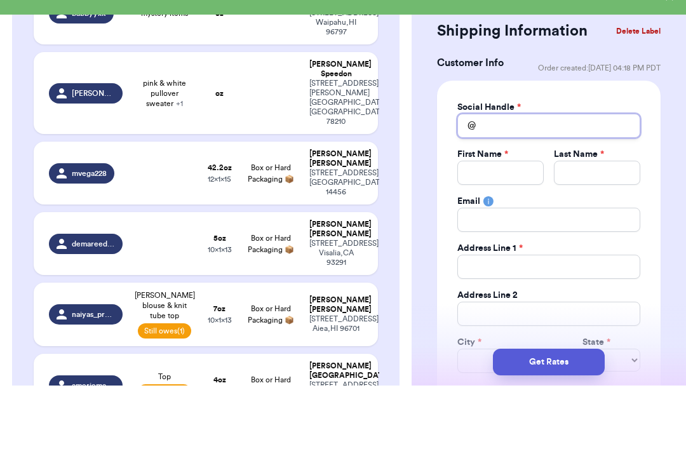
type input "G"
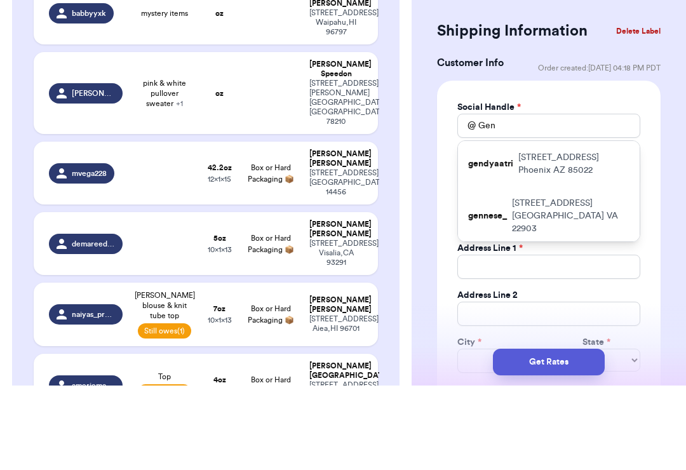
click at [514, 236] on p "16220 N 7th St Phoenix AZ 85022" at bounding box center [573, 248] width 111 height 25
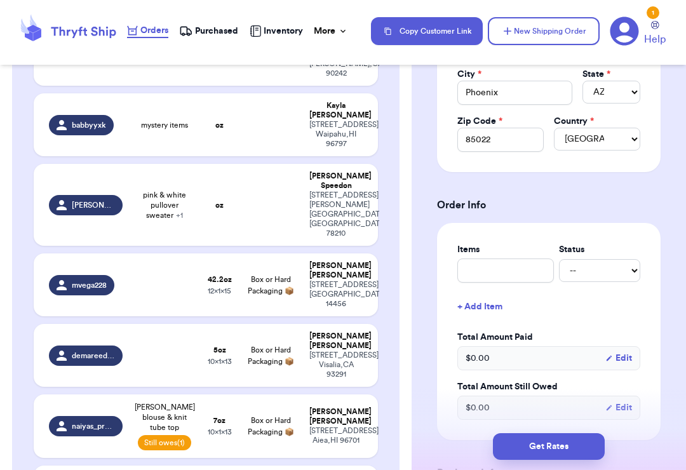
scroll to position [355, 0]
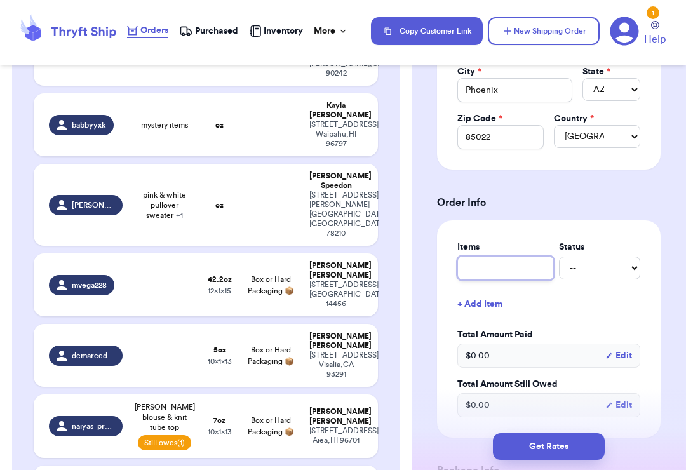
click at [514, 257] on input "text" at bounding box center [505, 268] width 96 height 24
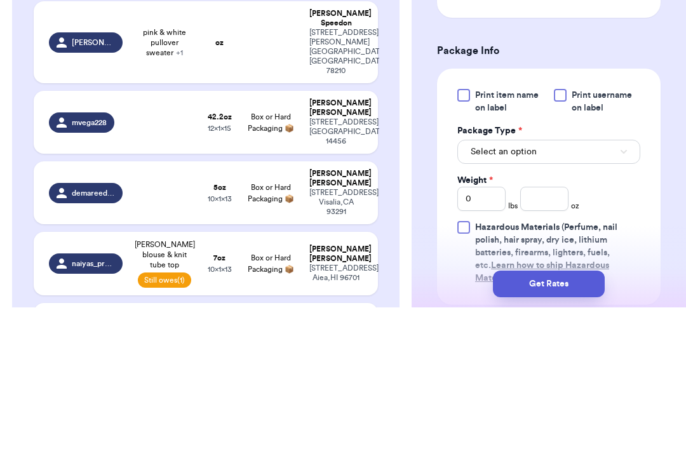
scroll to position [618, 0]
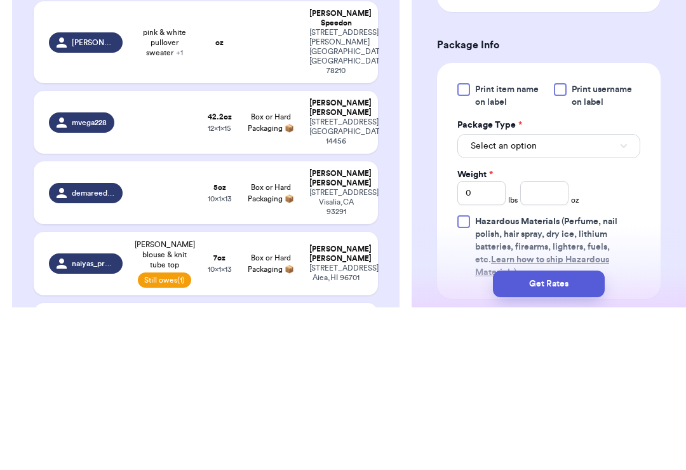
click at [514, 296] on button "Select an option" at bounding box center [548, 308] width 183 height 24
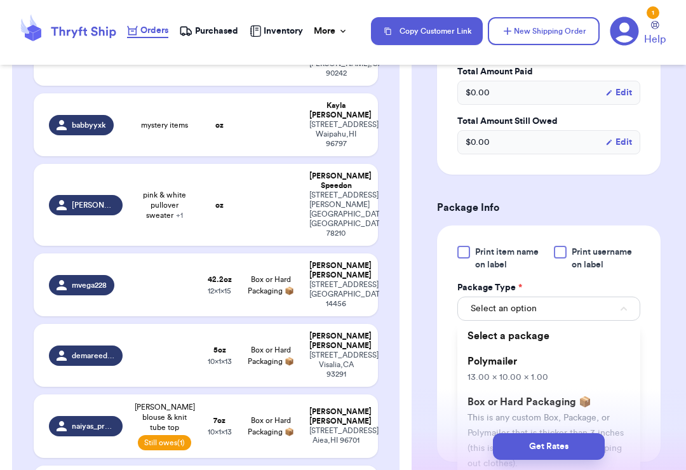
click at [514, 357] on li "Polymailer 13.00 x 10.00 x 1.00" at bounding box center [548, 369] width 183 height 41
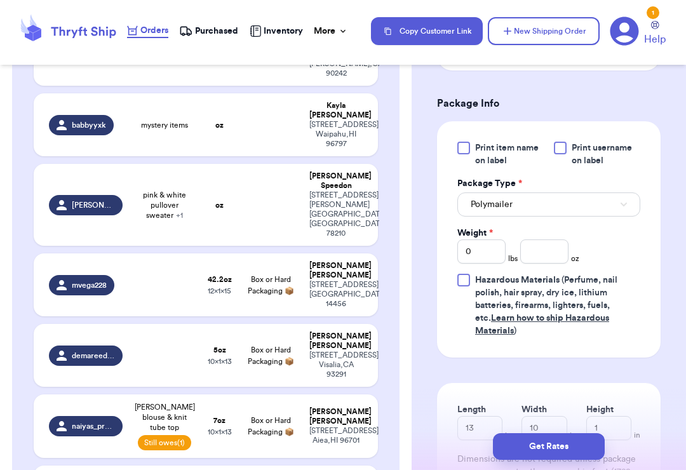
scroll to position [725, 0]
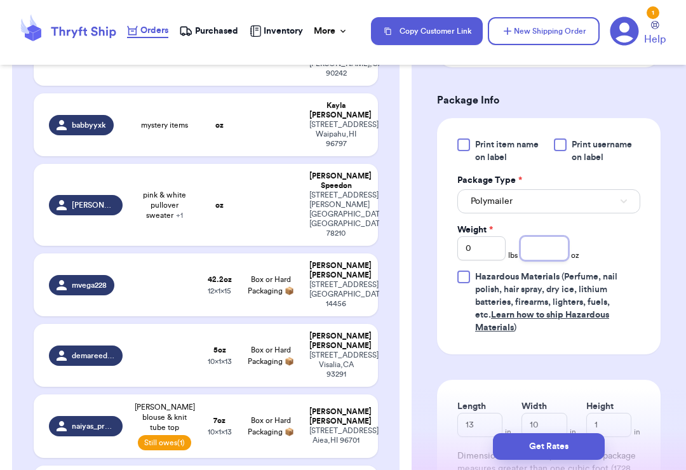
click at [514, 248] on input "number" at bounding box center [544, 248] width 48 height 24
click at [514, 440] on button "Get Rates" at bounding box center [549, 446] width 112 height 27
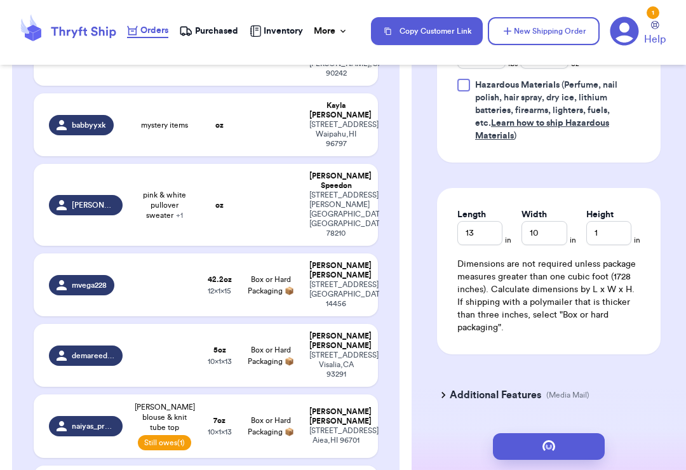
scroll to position [0, 0]
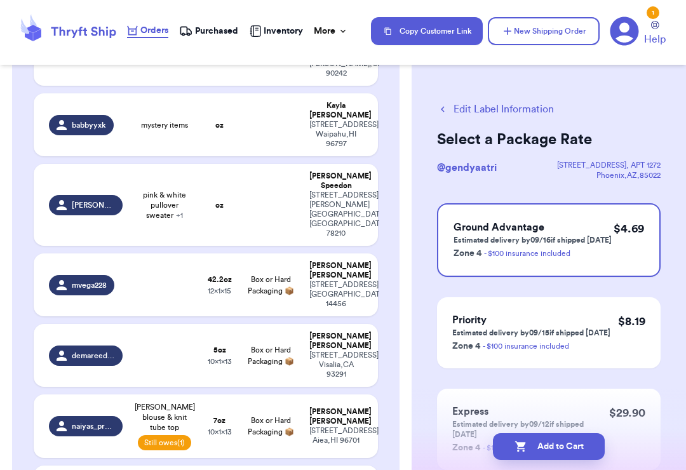
click at [514, 241] on div "$ 4.69" at bounding box center [628, 240] width 30 height 41
click at [514, 449] on button "Add to Cart" at bounding box center [549, 446] width 112 height 27
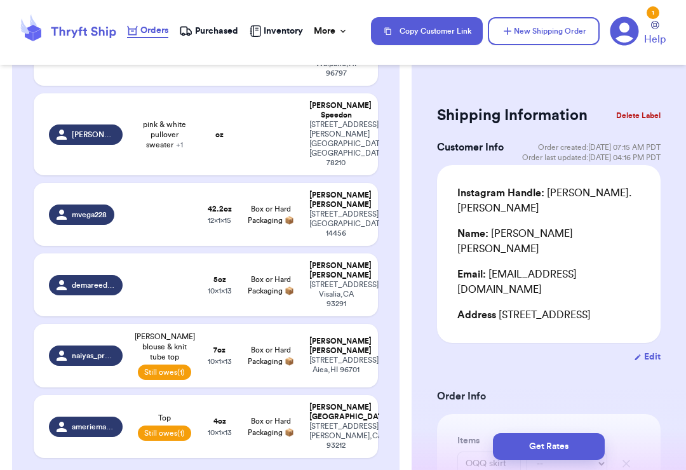
click at [327, 356] on div "98-462 Kilipohe St Aiea , HI 96701" at bounding box center [335, 365] width 53 height 19
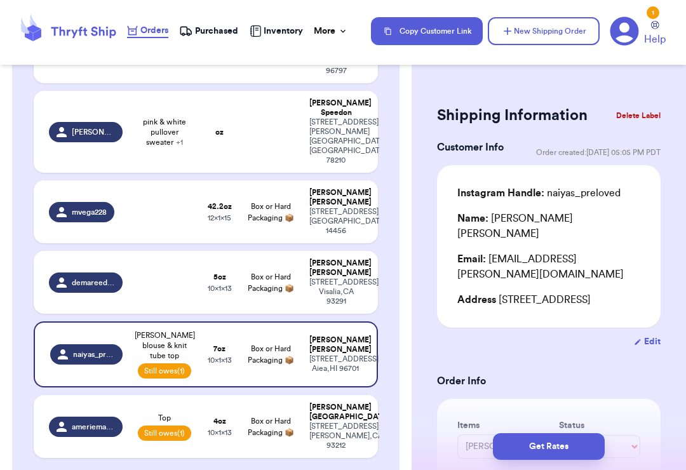
click at [514, 129] on button "Delete Label" at bounding box center [638, 116] width 55 height 28
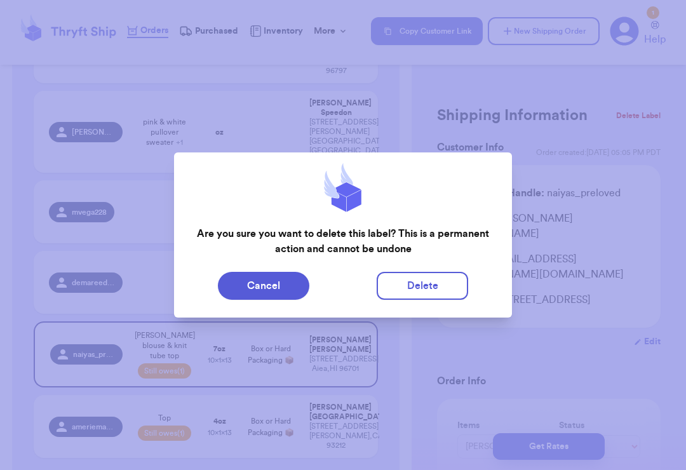
click at [438, 284] on button "Delete" at bounding box center [421, 286] width 91 height 28
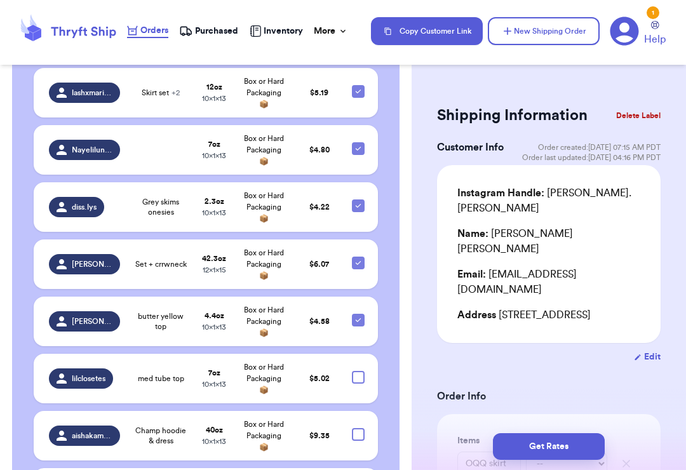
scroll to position [1081, 0]
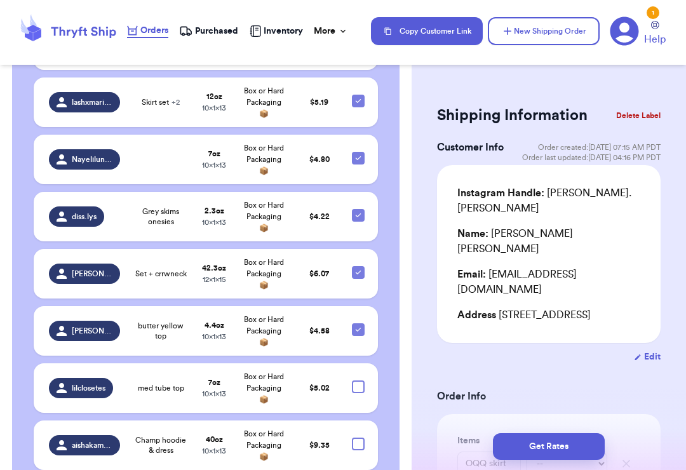
click at [362, 324] on icon at bounding box center [358, 329] width 10 height 10
click at [358, 323] on input "checkbox" at bounding box center [357, 323] width 1 height 1
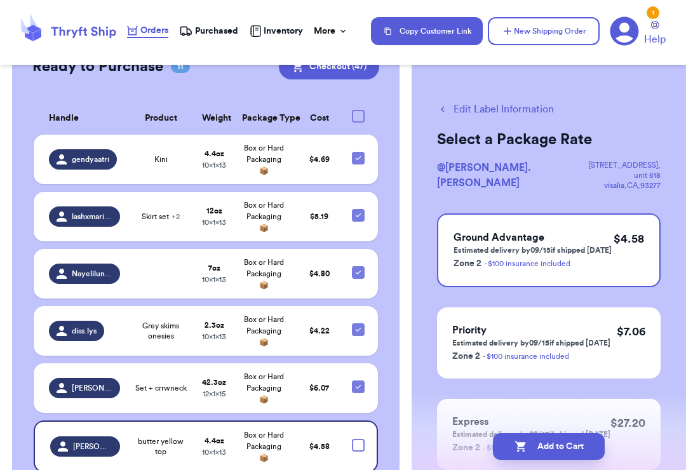
scroll to position [961, 0]
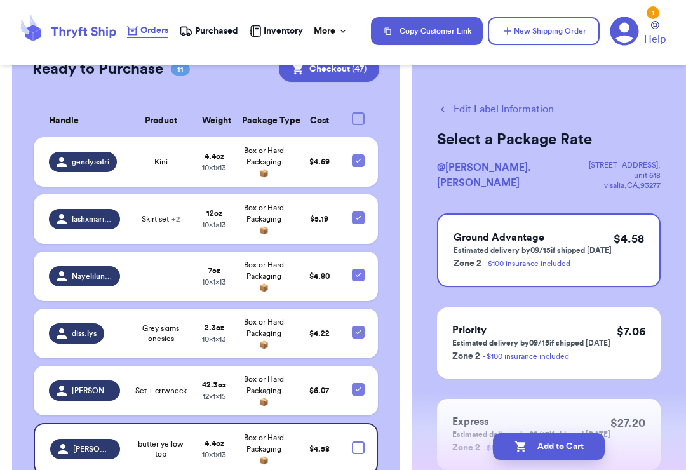
click at [352, 211] on div at bounding box center [358, 217] width 13 height 13
click at [357, 211] on input "checkbox" at bounding box center [357, 211] width 1 height 1
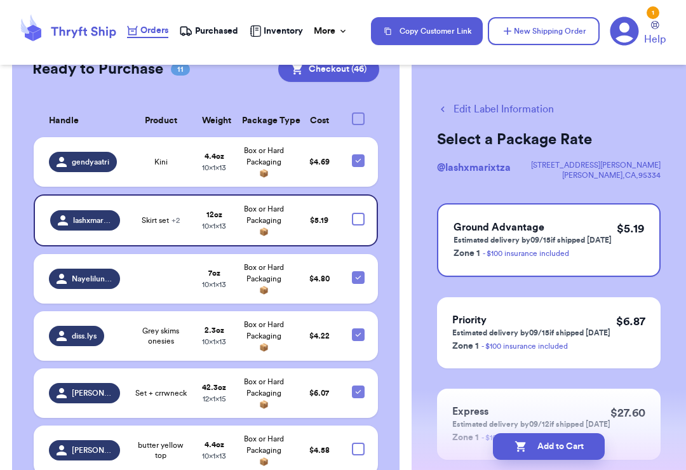
click at [357, 156] on icon at bounding box center [358, 161] width 10 height 10
click at [357, 154] on input "checkbox" at bounding box center [357, 154] width 1 height 1
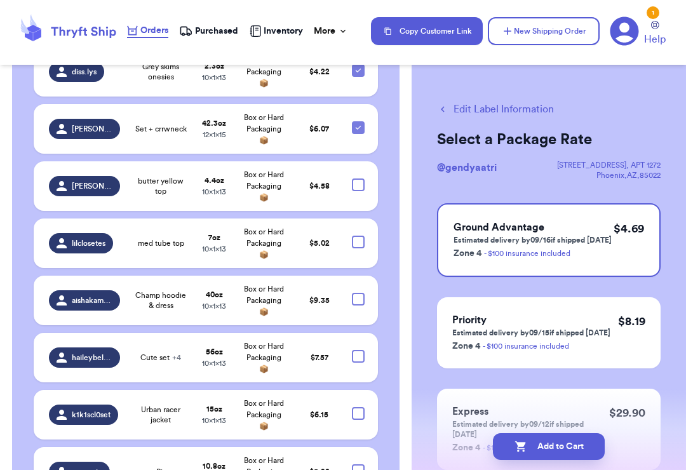
scroll to position [1241, 0]
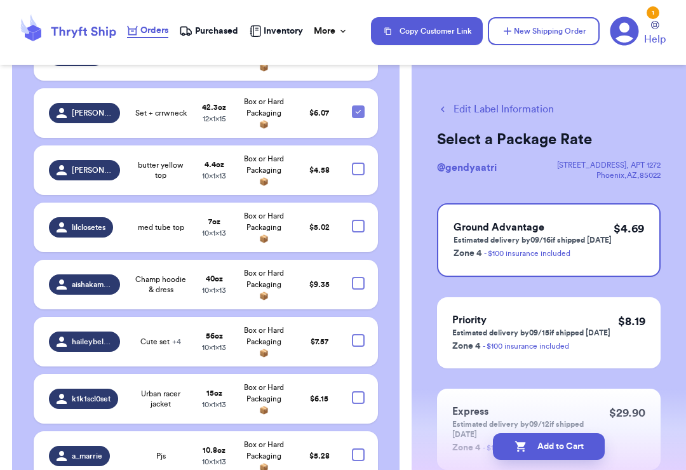
click at [361, 448] on div at bounding box center [358, 454] width 13 height 13
click at [358, 448] on input "checkbox" at bounding box center [357, 448] width 1 height 1
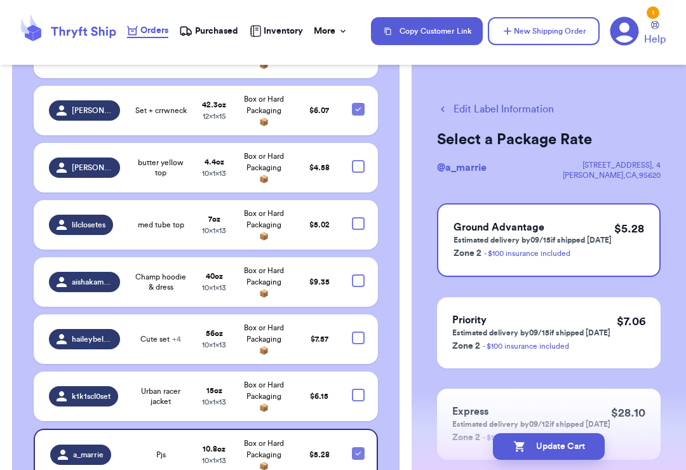
click at [364, 389] on div at bounding box center [358, 395] width 13 height 13
click at [358, 388] on input "checkbox" at bounding box center [357, 388] width 1 height 1
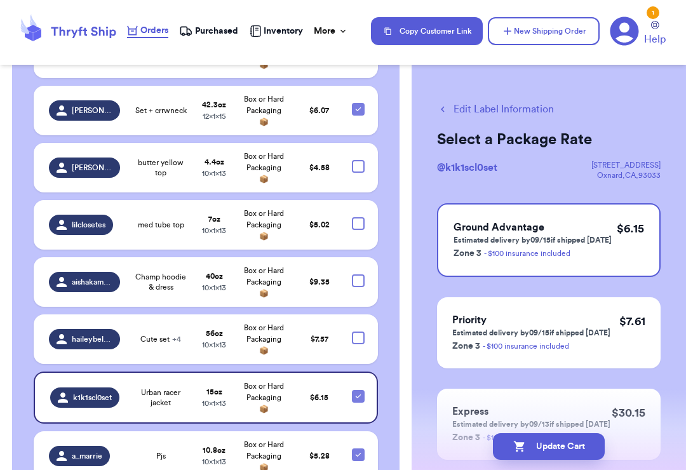
click at [357, 331] on div at bounding box center [358, 337] width 13 height 13
click at [357, 331] on input "checkbox" at bounding box center [357, 331] width 1 height 1
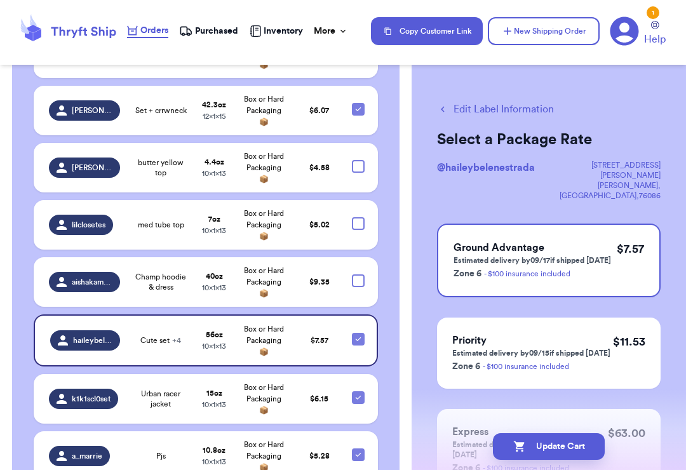
click at [366, 257] on td at bounding box center [361, 282] width 34 height 50
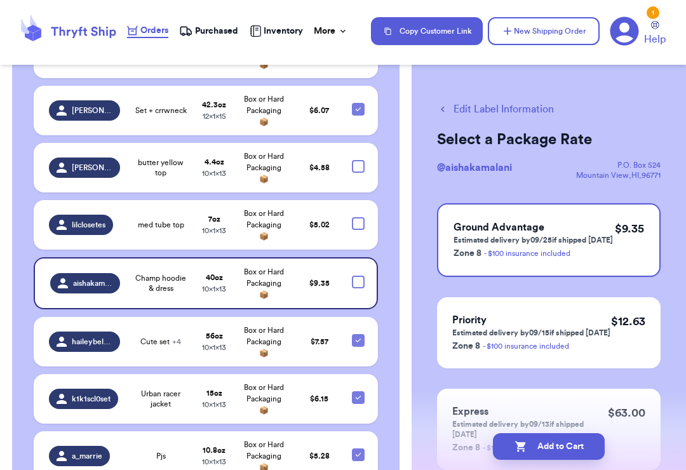
click at [364, 217] on div at bounding box center [358, 223] width 13 height 13
click at [358, 216] on input "checkbox" at bounding box center [357, 216] width 1 height 1
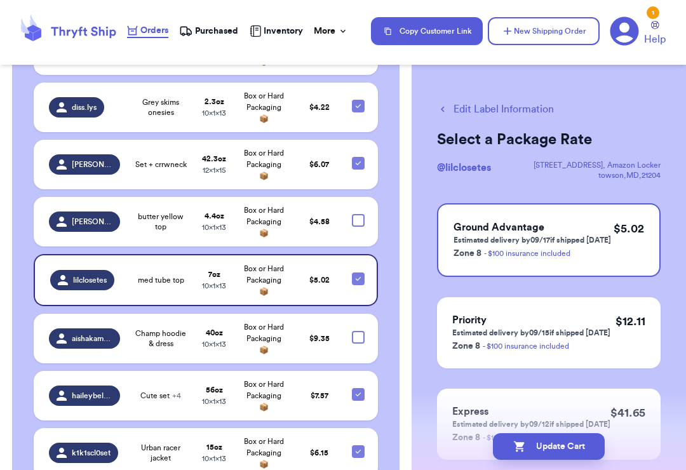
scroll to position [1200, 0]
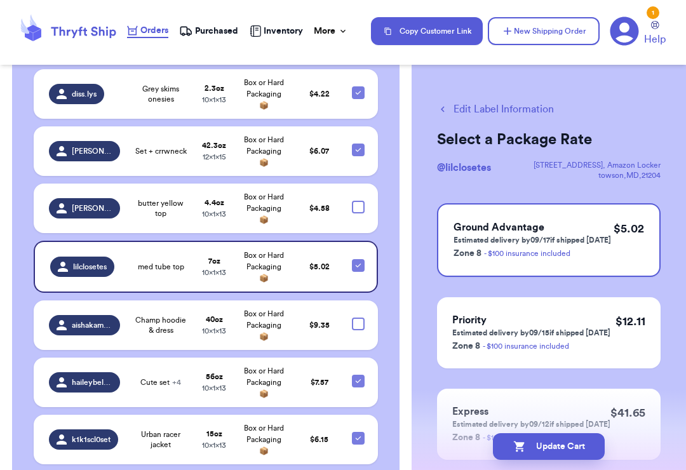
click at [364, 317] on div at bounding box center [358, 323] width 13 height 13
click at [358, 317] on input "checkbox" at bounding box center [357, 317] width 1 height 1
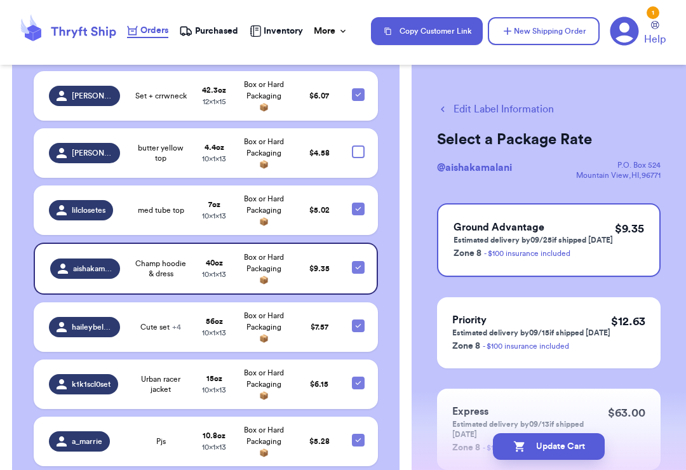
scroll to position [1255, 0]
